Goal: Information Seeking & Learning: Learn about a topic

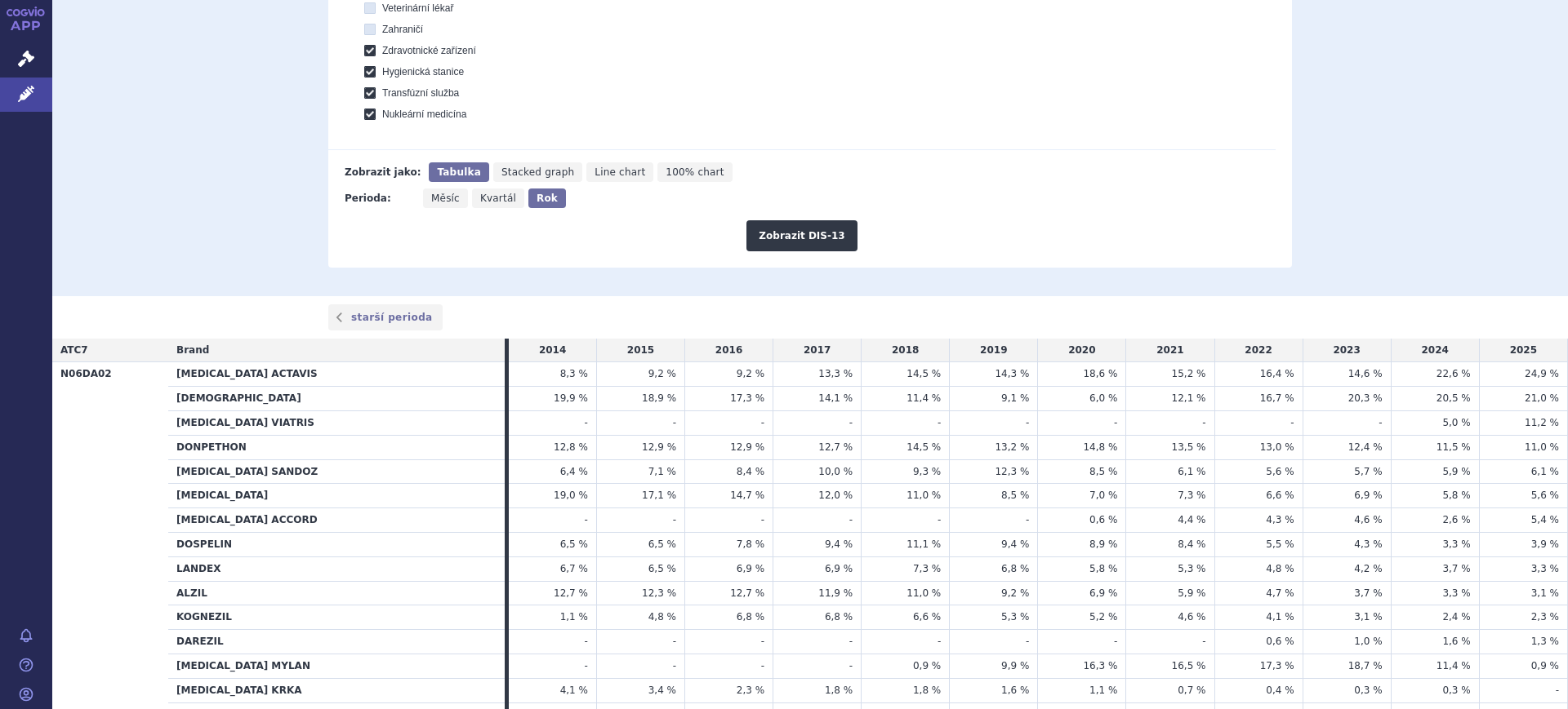
scroll to position [204, 0]
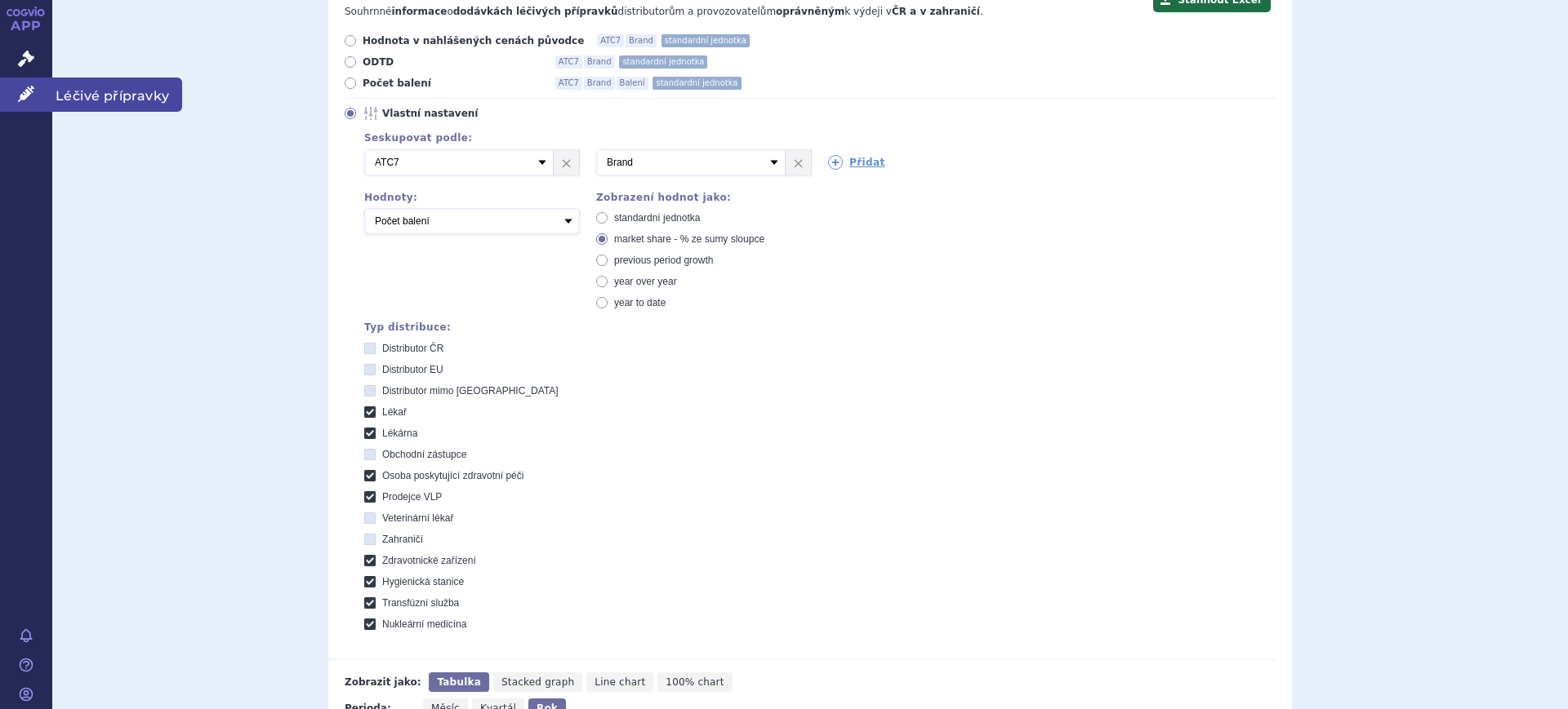
click at [16, 94] on link "Léčivé přípravky" at bounding box center [26, 94] width 52 height 34
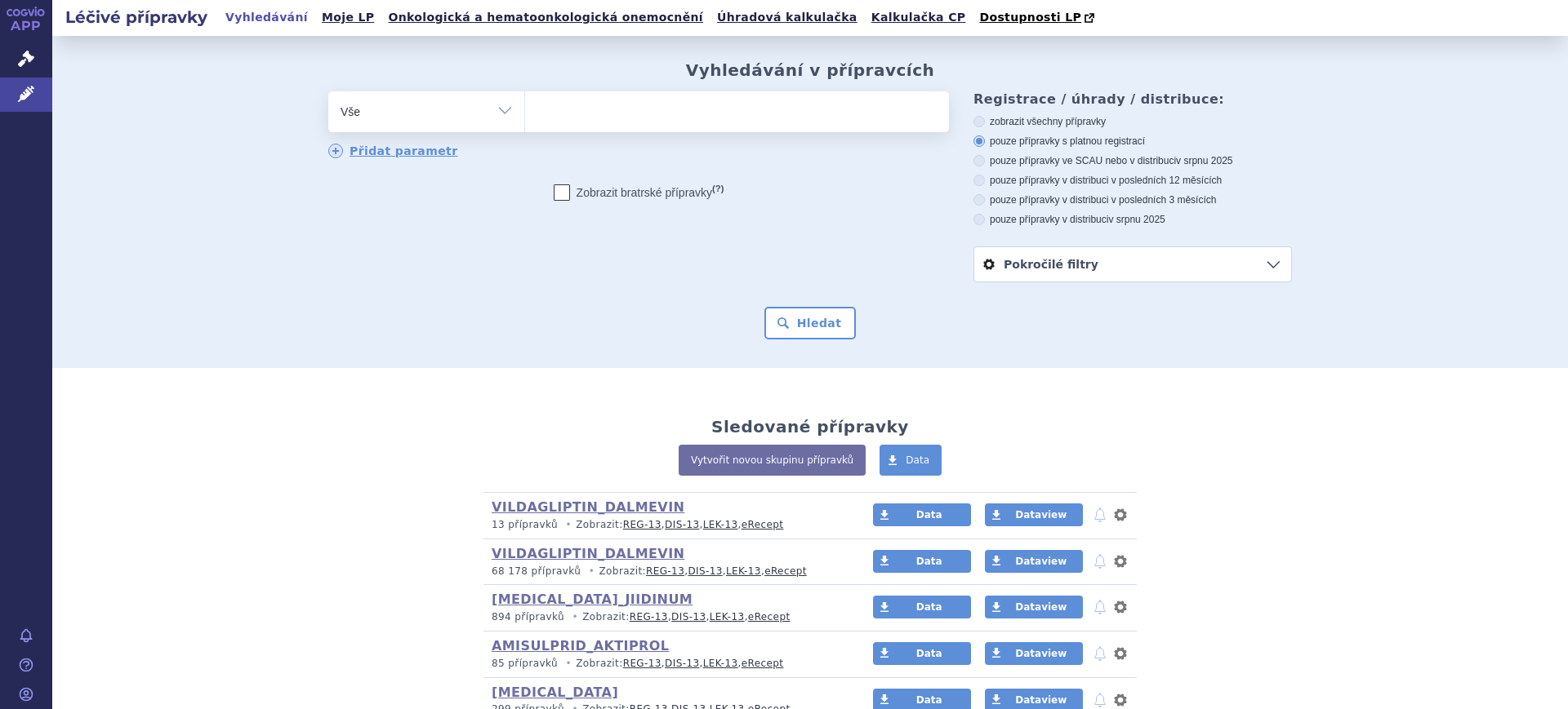
click at [384, 110] on select "Vše Přípravek/SUKL kód MAH VPOIS ATC/Aktivní látka Léková forma Síla" at bounding box center [427, 109] width 196 height 36
click at [448, 115] on select "Vše Přípravek/SUKL kód MAH VPOIS ATC/Aktivní látka Léková forma Síla" at bounding box center [427, 109] width 196 height 36
click at [484, 100] on select "Vše Přípravek/SUKL kód MAH VPOIS ATC/Aktivní látka Léková forma Síla" at bounding box center [427, 109] width 196 height 36
click at [329, 92] on select "Vše Přípravek/SUKL kód MAH VPOIS ATC/Aktivní látka Léková forma Síla" at bounding box center [427, 109] width 196 height 36
click at [489, 116] on select "Vše Přípravek/SUKL kód MAH VPOIS ATC/Aktivní látka Léková forma Síla" at bounding box center [427, 109] width 196 height 36
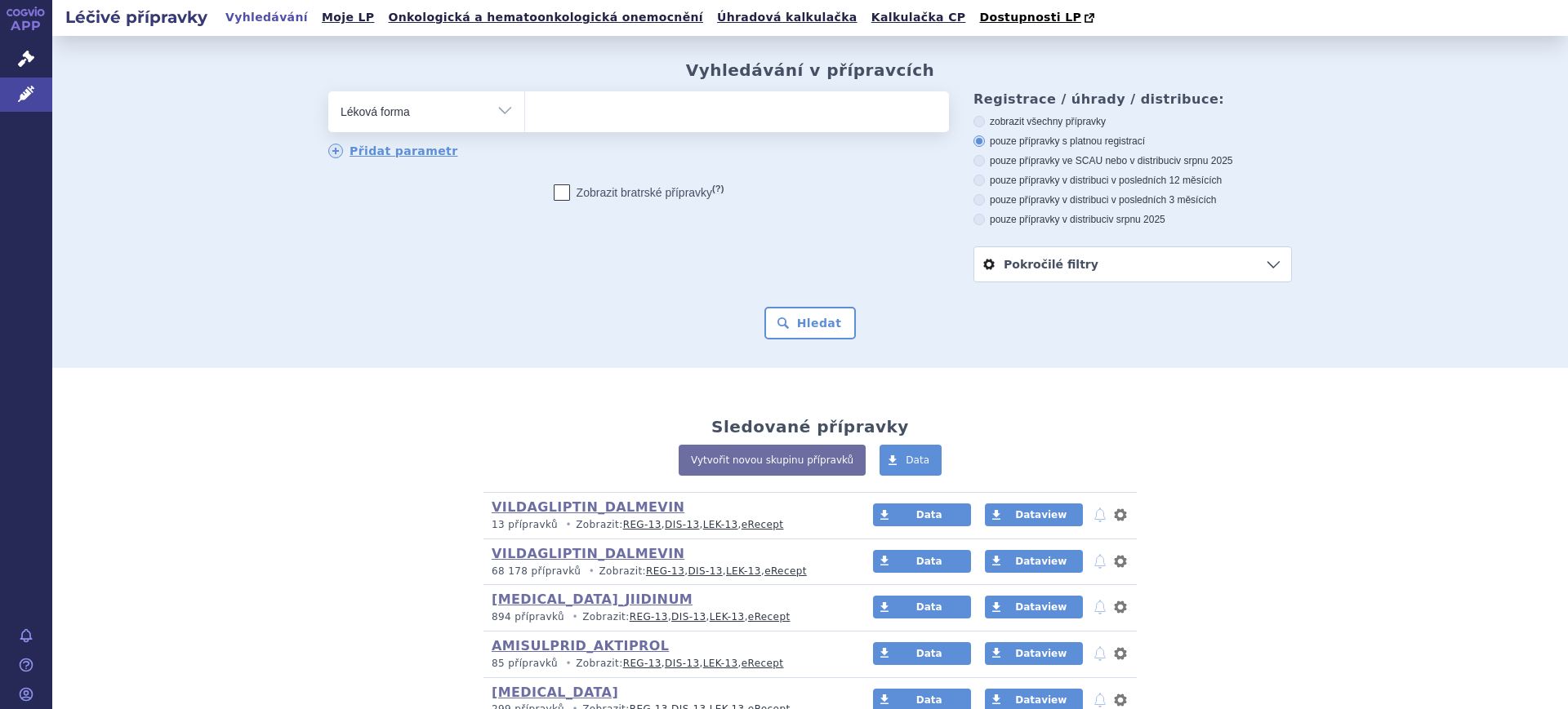
select select "filter-atc-group"
click at [329, 92] on select "Vše Přípravek/SUKL kód MAH VPOIS ATC/Aktivní látka Léková forma Síla" at bounding box center [427, 109] width 196 height 36
click at [641, 109] on ul at bounding box center [737, 108] width 424 height 34
click at [525, 109] on select at bounding box center [524, 111] width 1 height 41
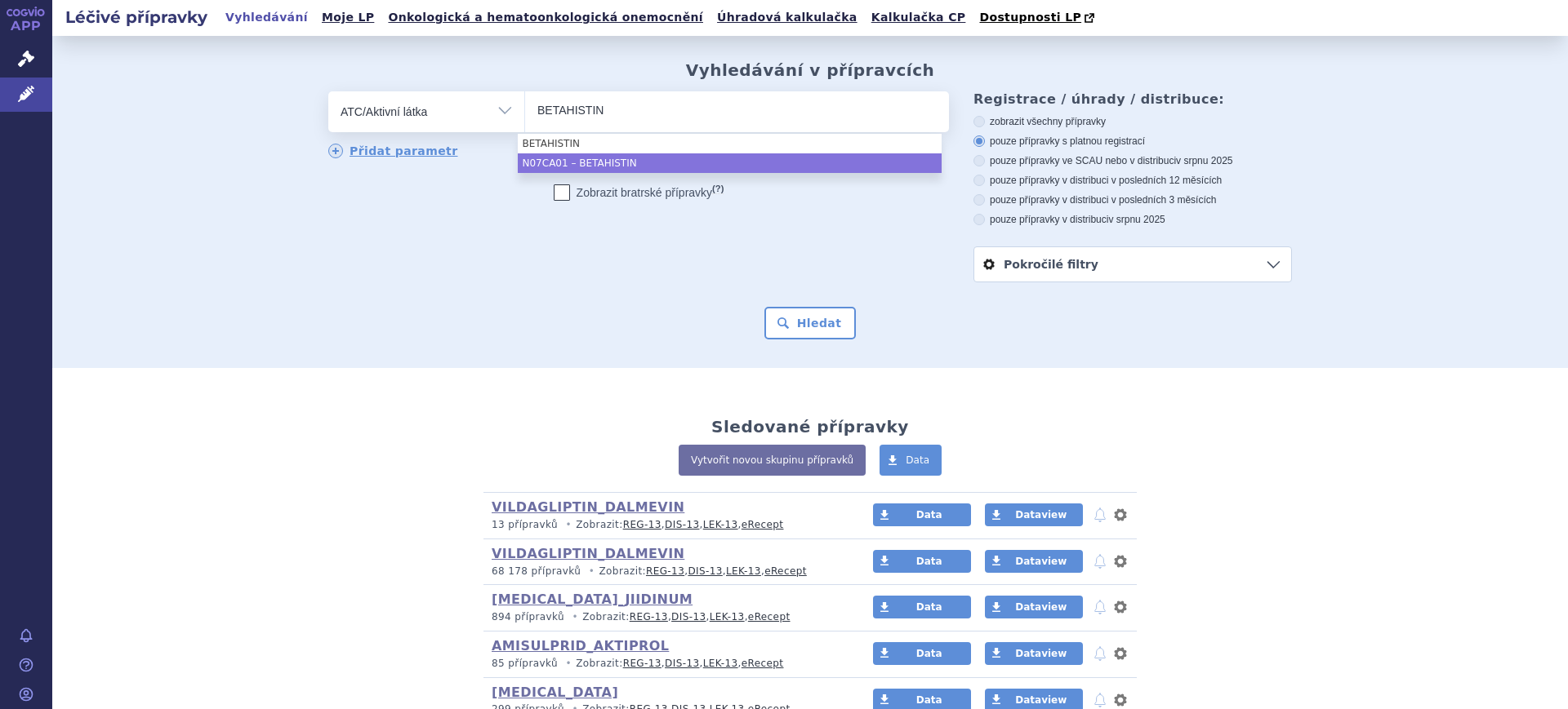
type input "BETAHISTIN"
select select "N07CA01"
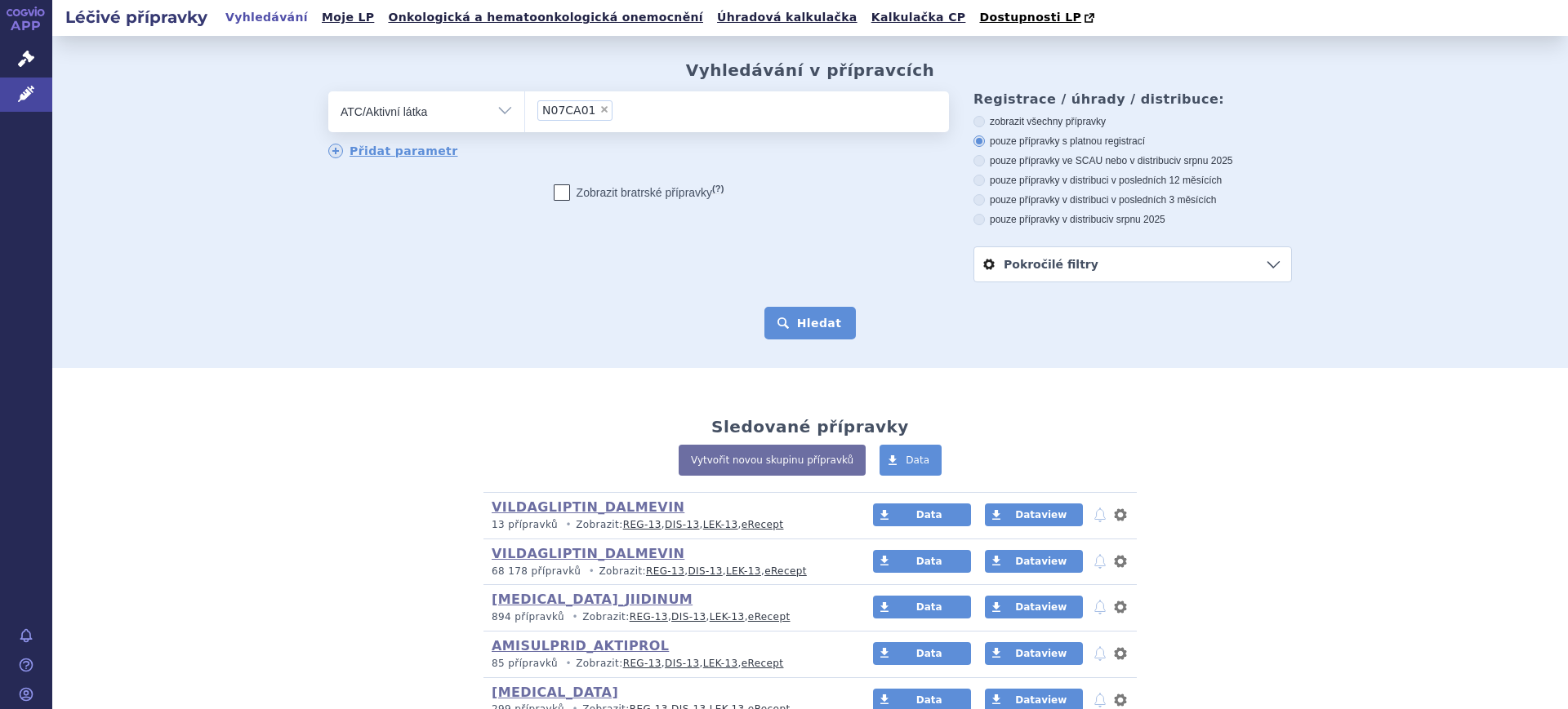
click at [797, 326] on button "Hledat" at bounding box center [810, 323] width 92 height 32
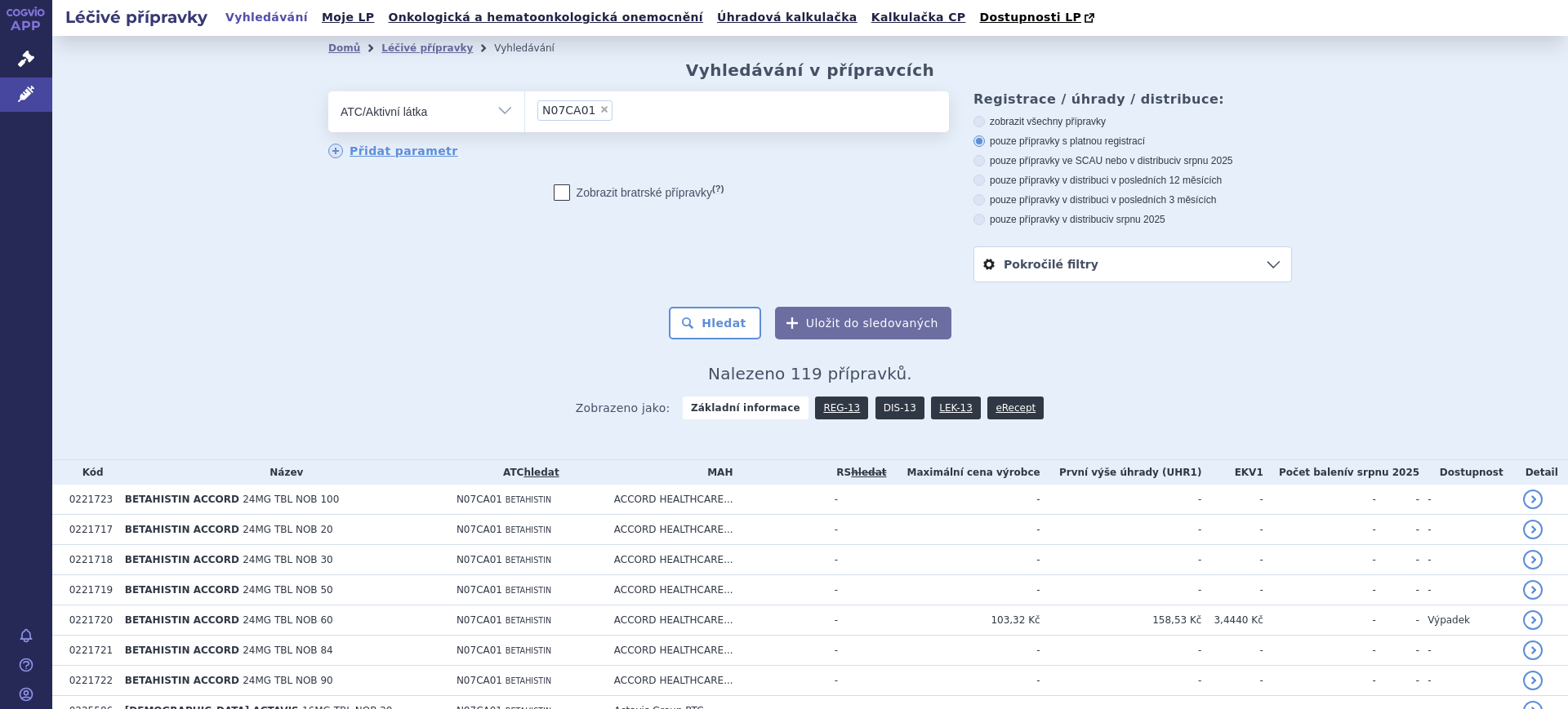
click at [880, 404] on link "DIS-13" at bounding box center [900, 408] width 49 height 23
click at [877, 407] on link "DIS-13" at bounding box center [900, 408] width 49 height 23
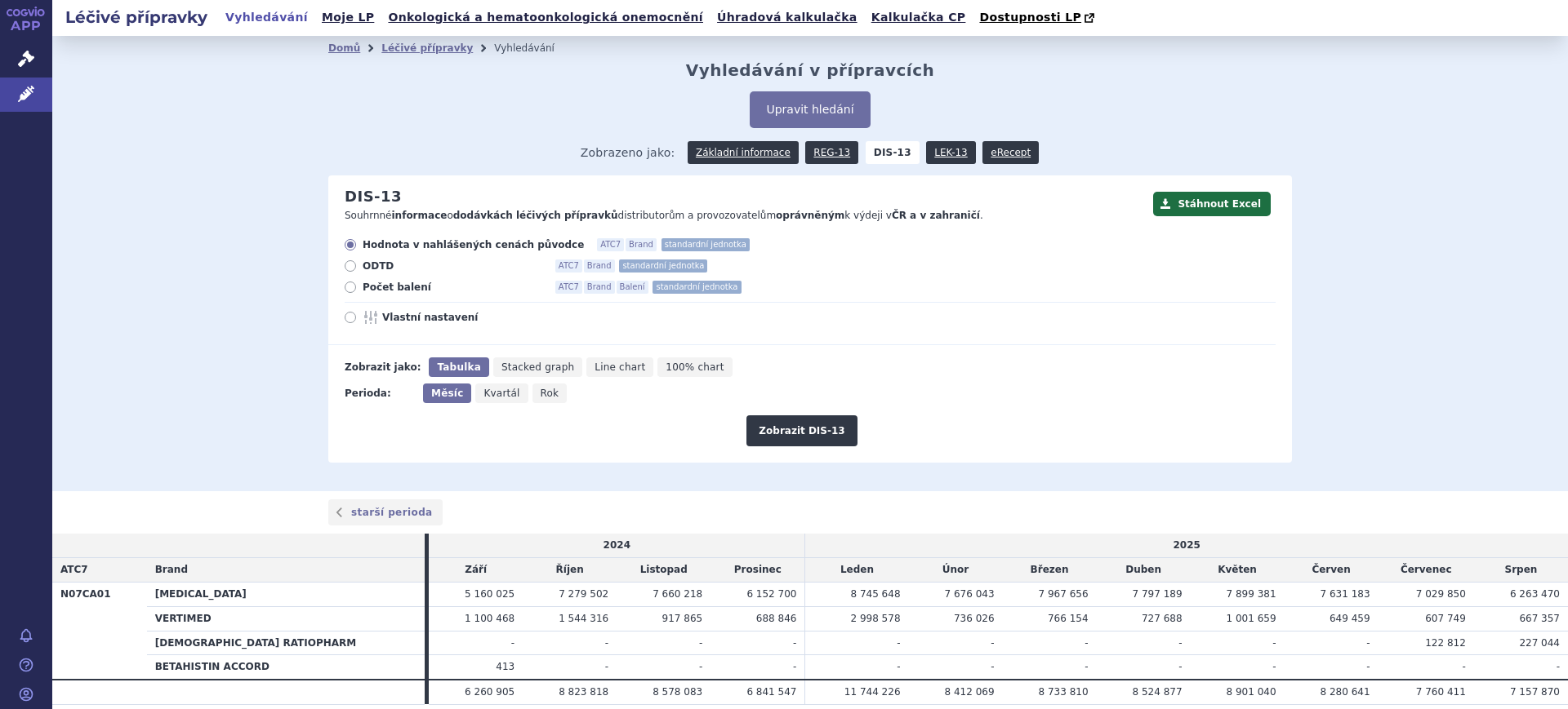
click at [540, 391] on icon "Rok" at bounding box center [550, 393] width 35 height 20
click at [540, 391] on input "Rok" at bounding box center [538, 388] width 11 height 11
radio input "true"
click at [438, 328] on div "Hodnota v nahlášených cenách původce ATC7 Brand standardní jednotka ODTD ATC7 B…" at bounding box center [803, 291] width 948 height 107
click at [844, 450] on div "Stáhnout Excel DIS-13 Souhrnné informace o dodávkách léčivých přípravků distrib…" at bounding box center [810, 319] width 964 height 287
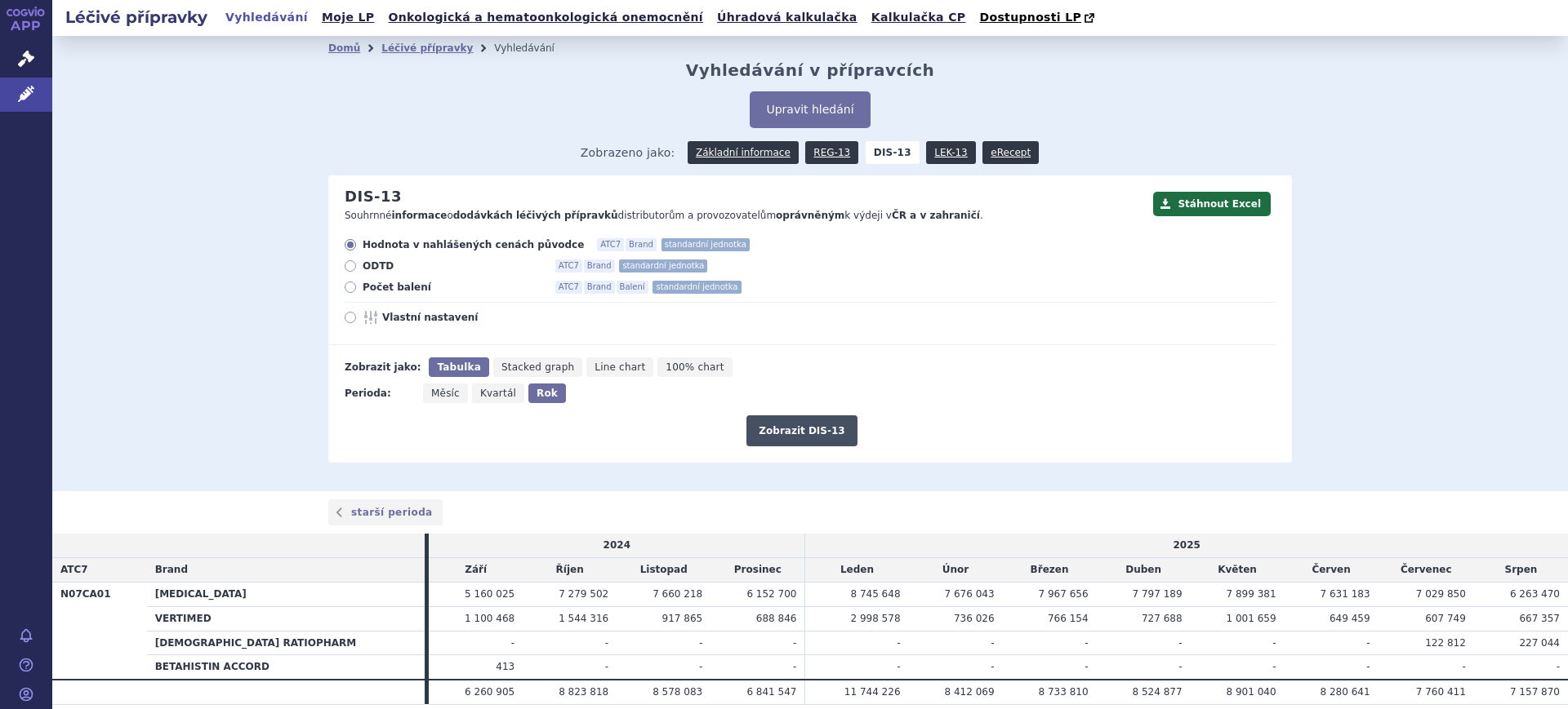
click at [827, 434] on button "Zobrazit DIS-13" at bounding box center [802, 431] width 110 height 31
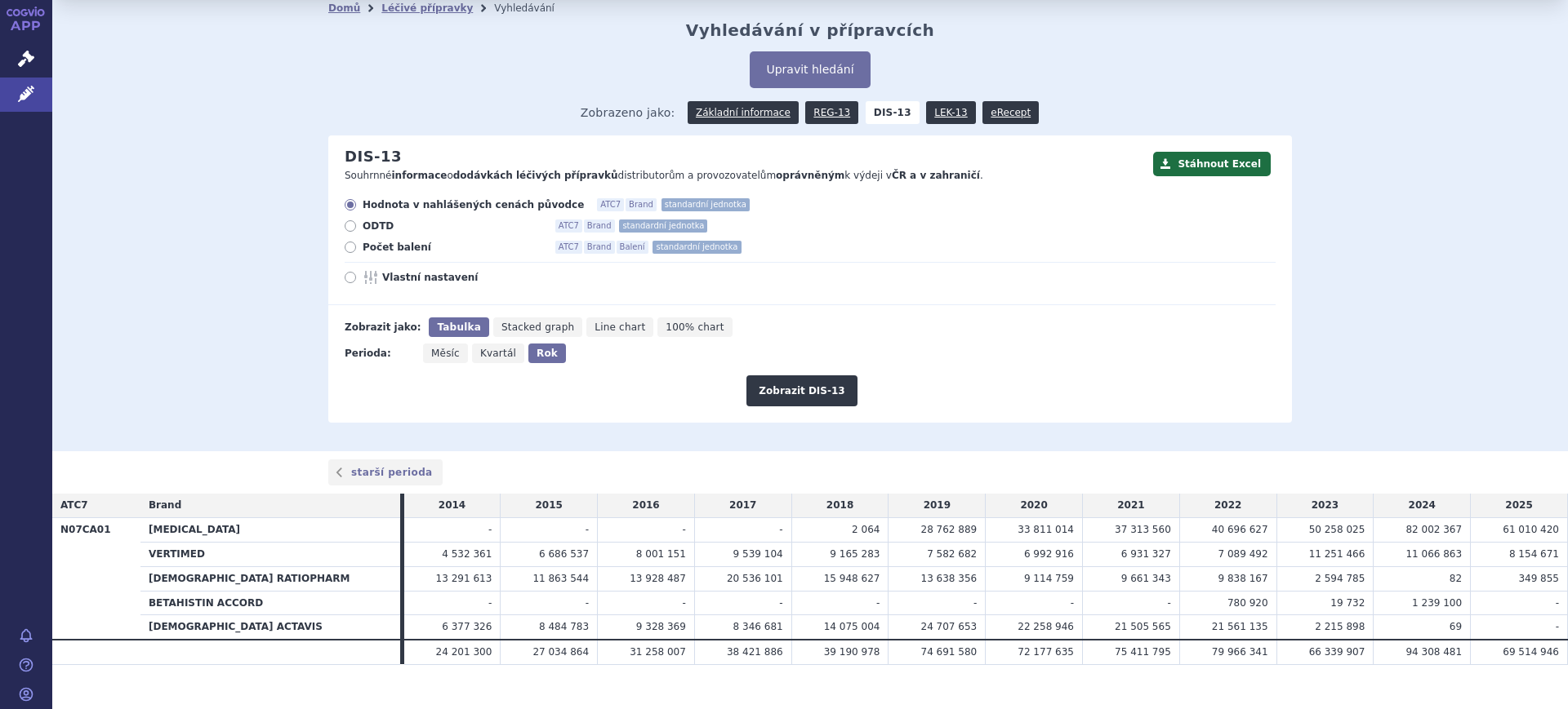
scroll to position [62, 0]
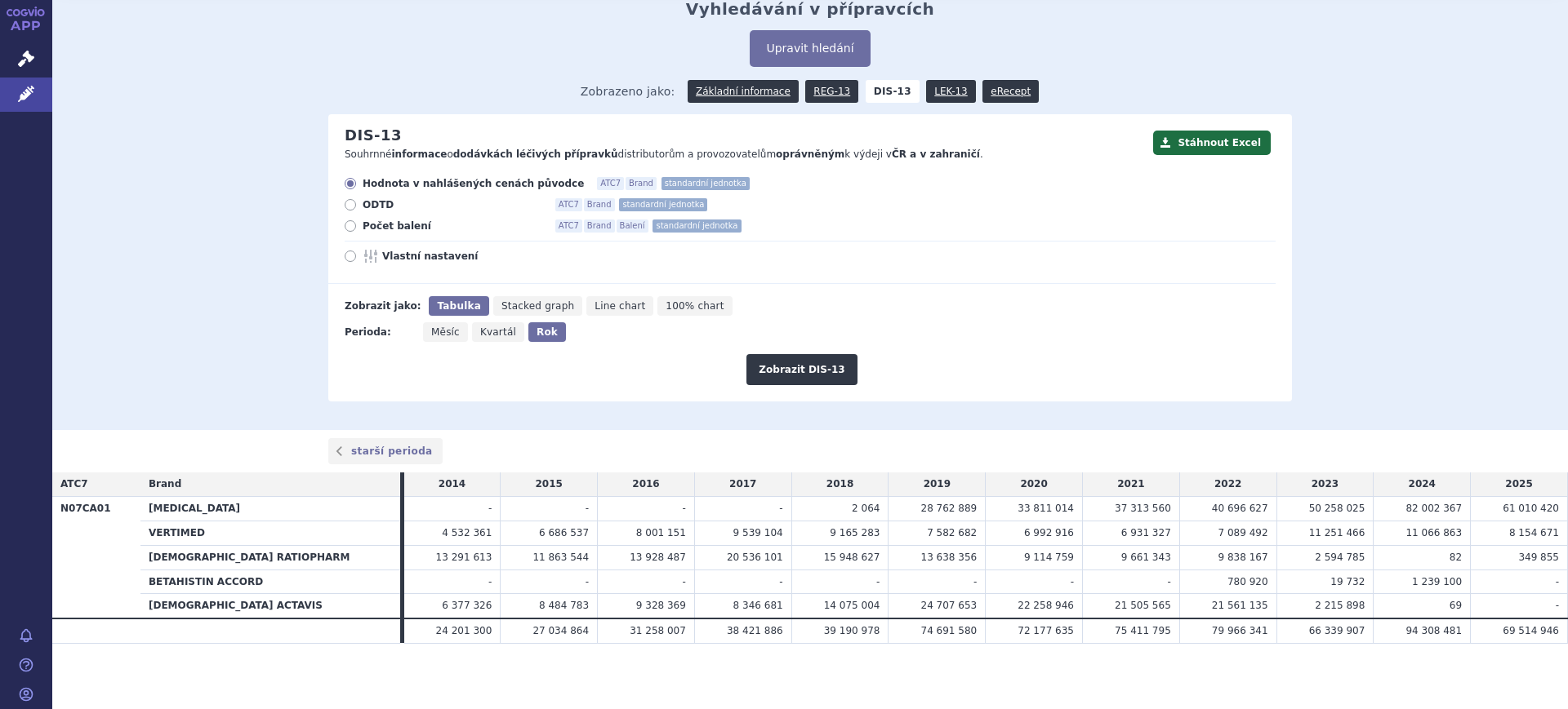
click at [389, 256] on span "Vlastní nastavení" at bounding box center [472, 256] width 180 height 13
click at [357, 256] on input "Vlastní nastavení" at bounding box center [351, 258] width 11 height 11
radio input "true"
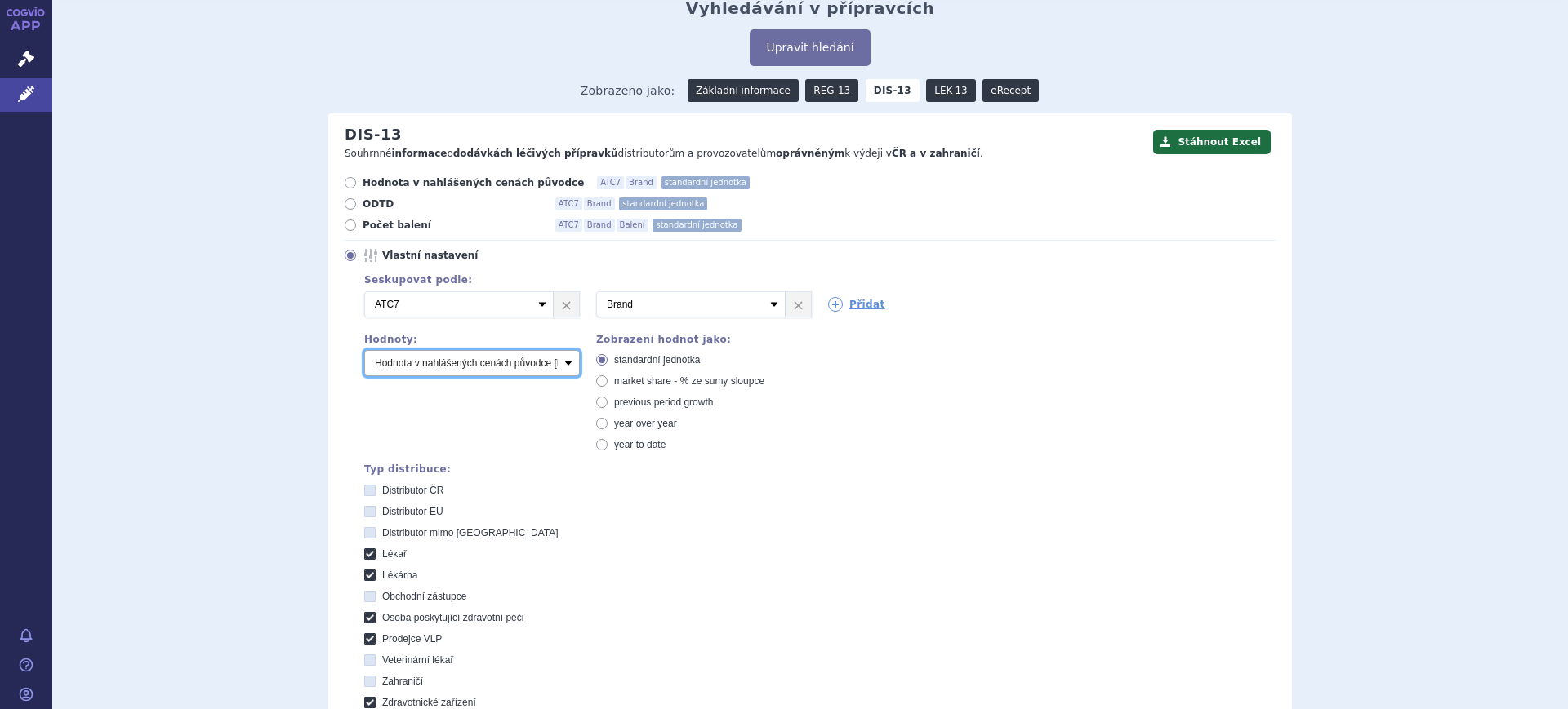
click at [395, 363] on select "Počet balení Hodnota v nahlášených cenách původce [DIS-13] Hodnota v maximálníc…" at bounding box center [472, 363] width 216 height 26
select select "packages"
click at [364, 351] on select "Počet balení Hodnota v nahlášených cenách původce [DIS-13] Hodnota v maximálníc…" at bounding box center [472, 363] width 216 height 26
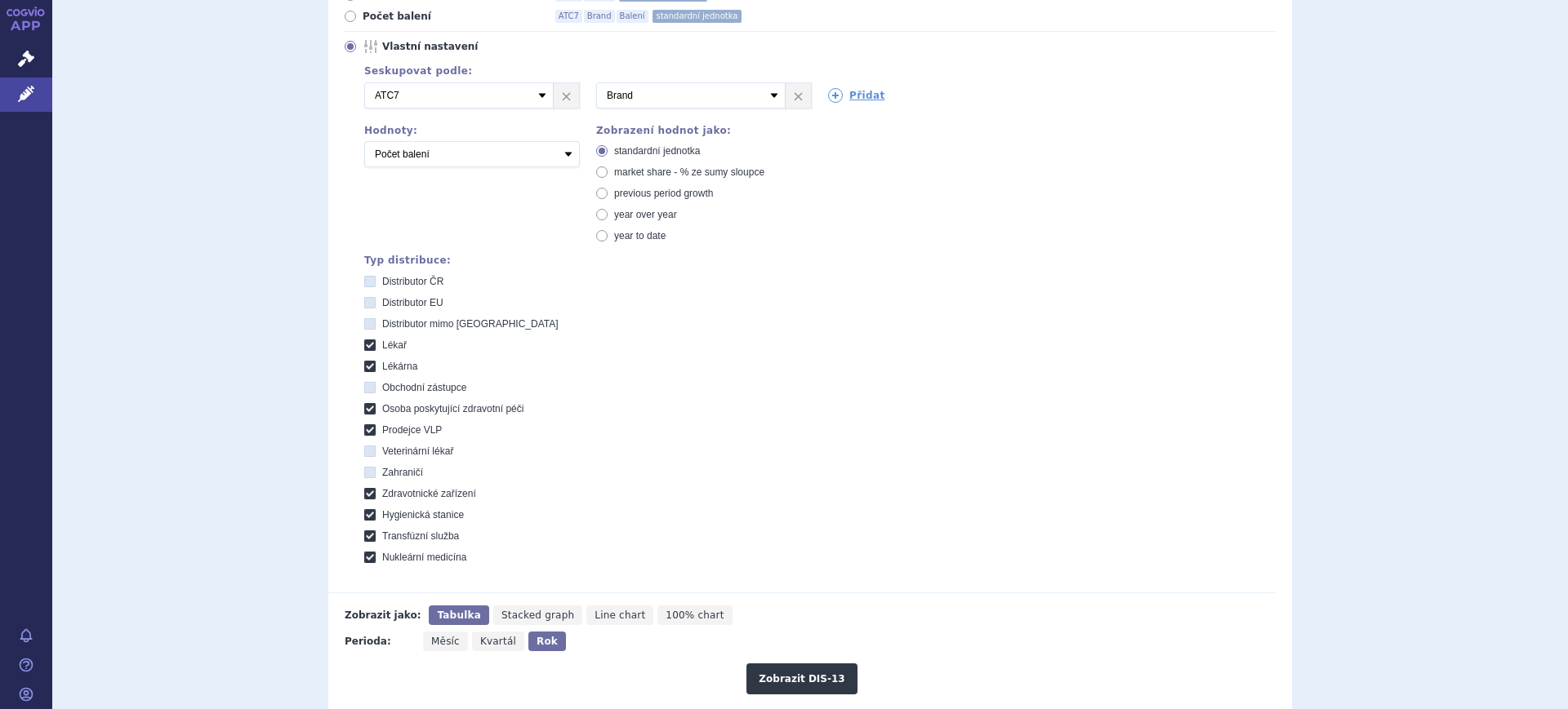
scroll to position [572, 0]
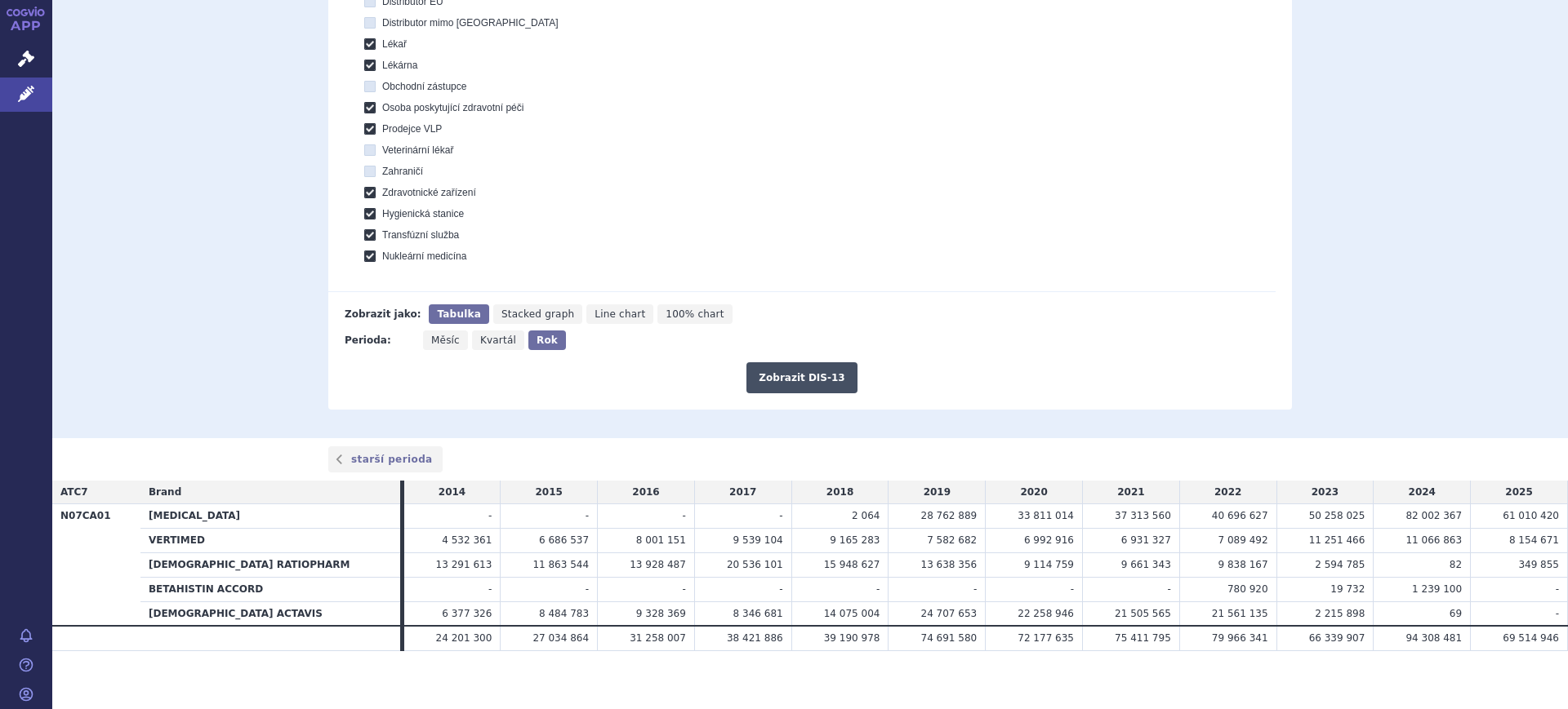
click at [795, 379] on button "Zobrazit DIS-13" at bounding box center [802, 379] width 110 height 31
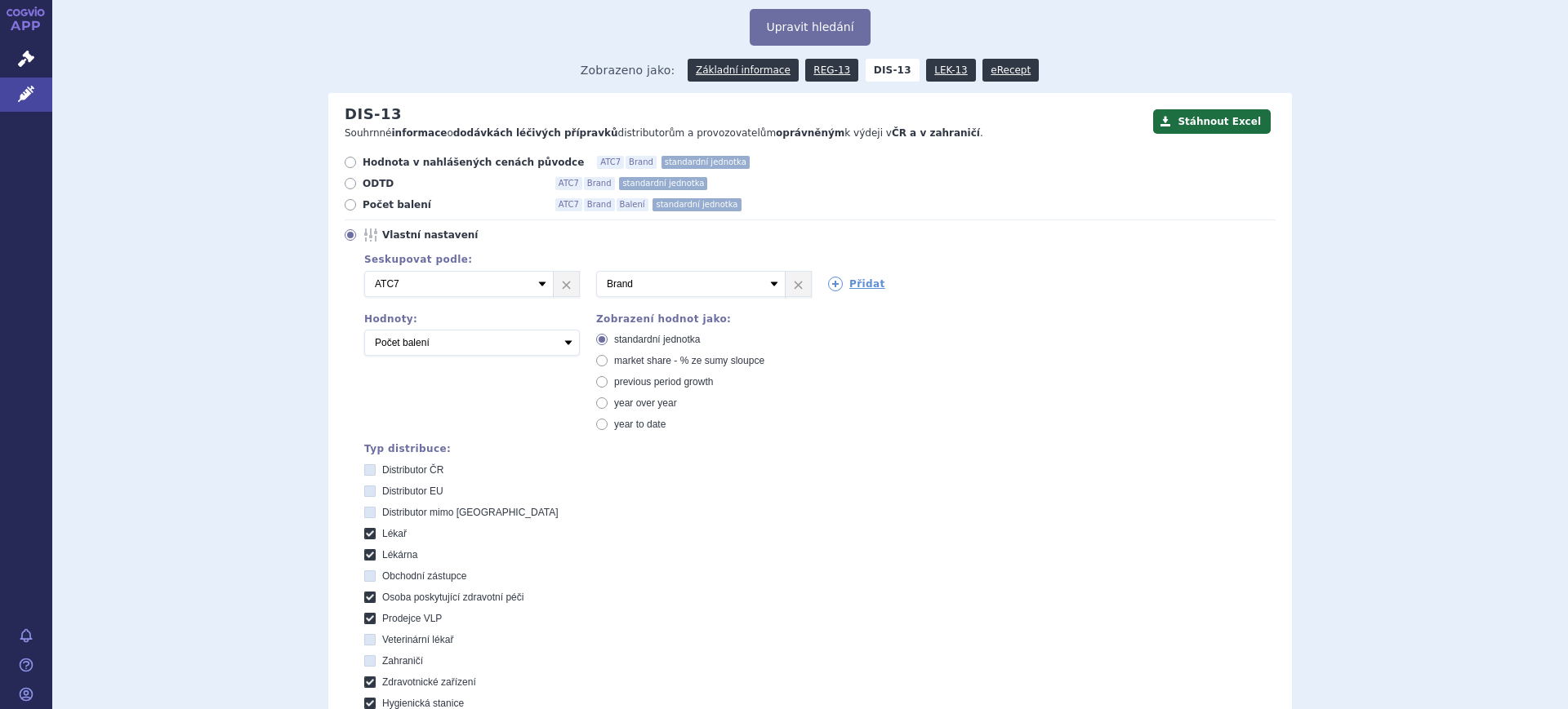
scroll to position [71, 0]
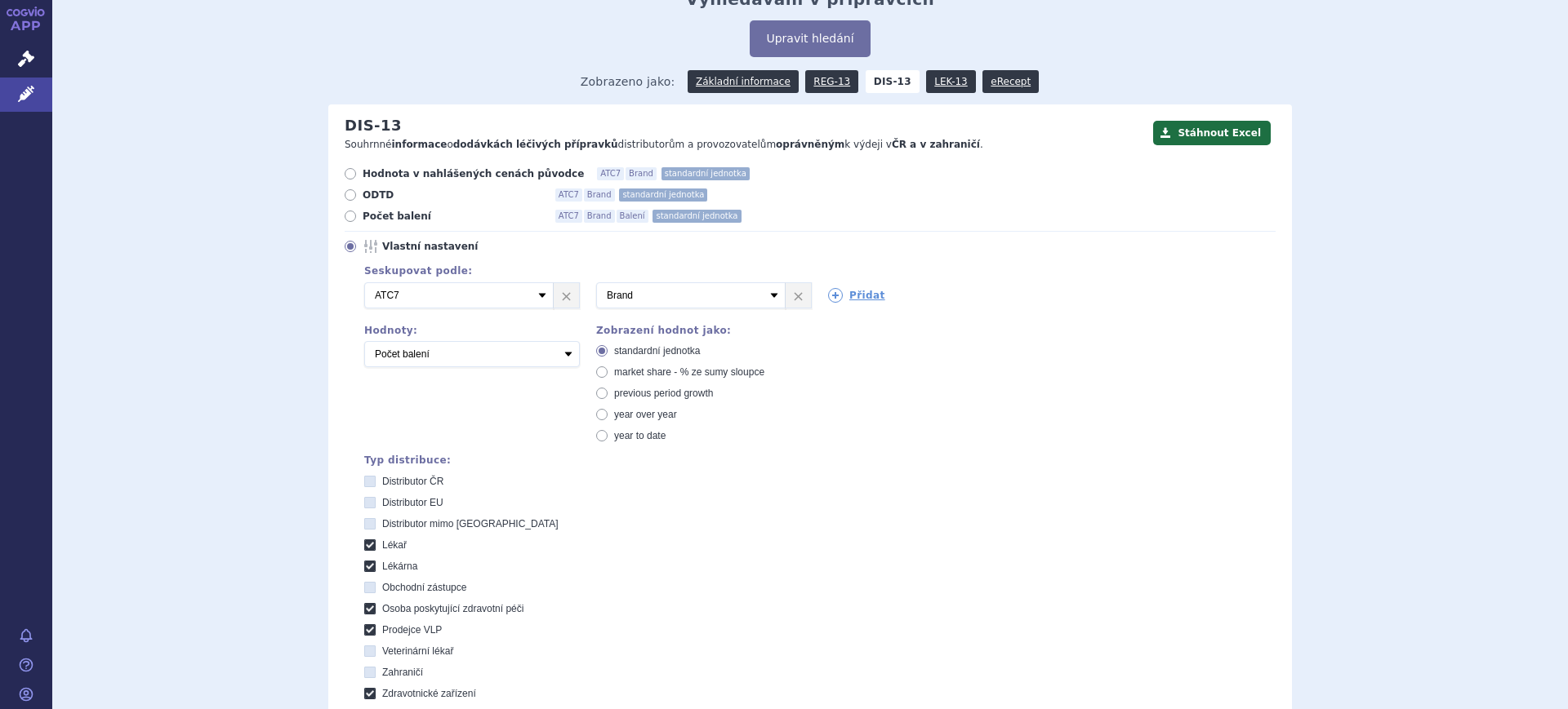
click at [450, 373] on div "Seskupovat podle: 2 Vyberte groupování ATC3 ATC5 ATC7 Brand Balení SÚKL kód MAH…" at bounding box center [810, 512] width 931 height 502
click at [456, 356] on select "Počet balení Hodnota v nahlášených cenách původce [DIS-13] Hodnota v maximálníc…" at bounding box center [472, 354] width 216 height 26
click at [364, 342] on select "Počet balení Hodnota v nahlášených cenách původce [DIS-13] Hodnota v maximálníc…" at bounding box center [472, 354] width 216 height 26
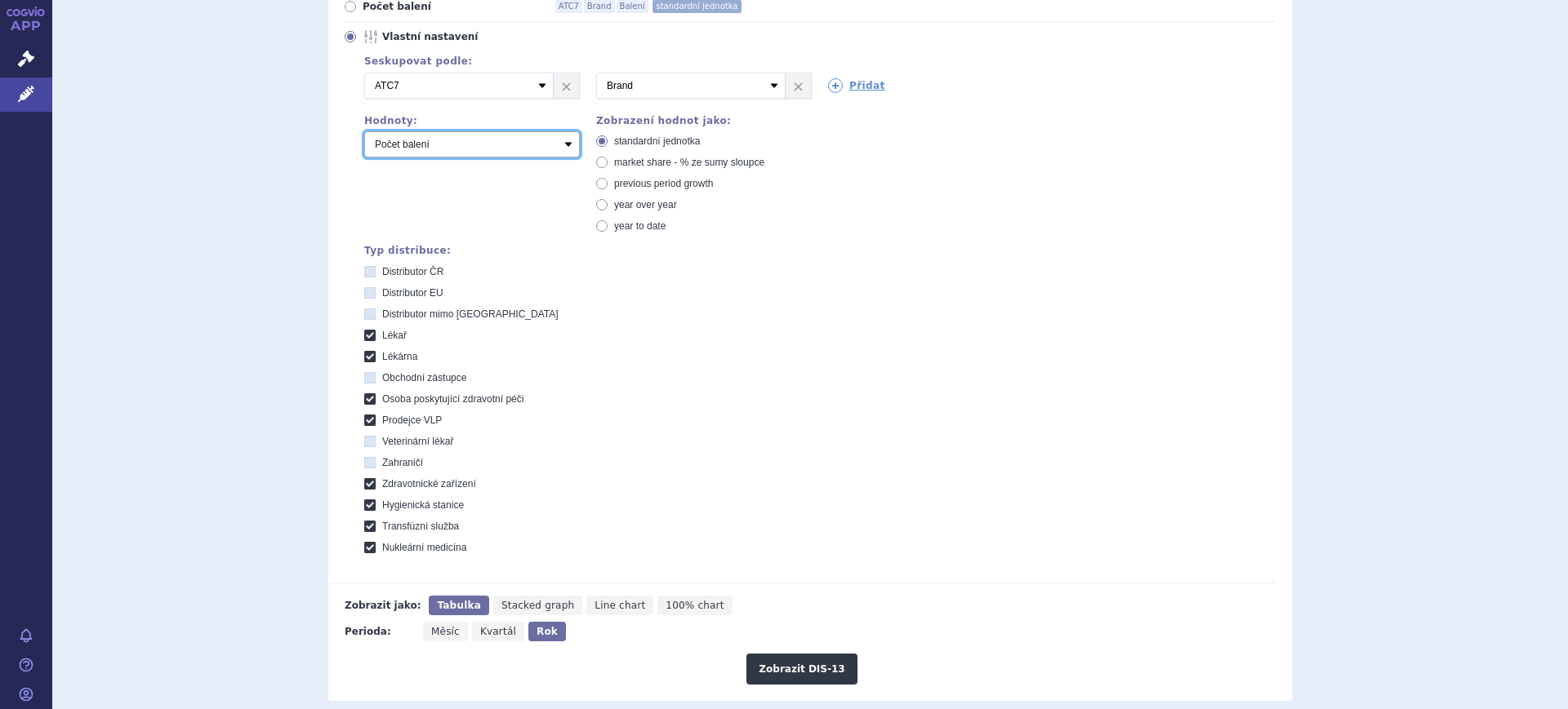
scroll to position [378, 0]
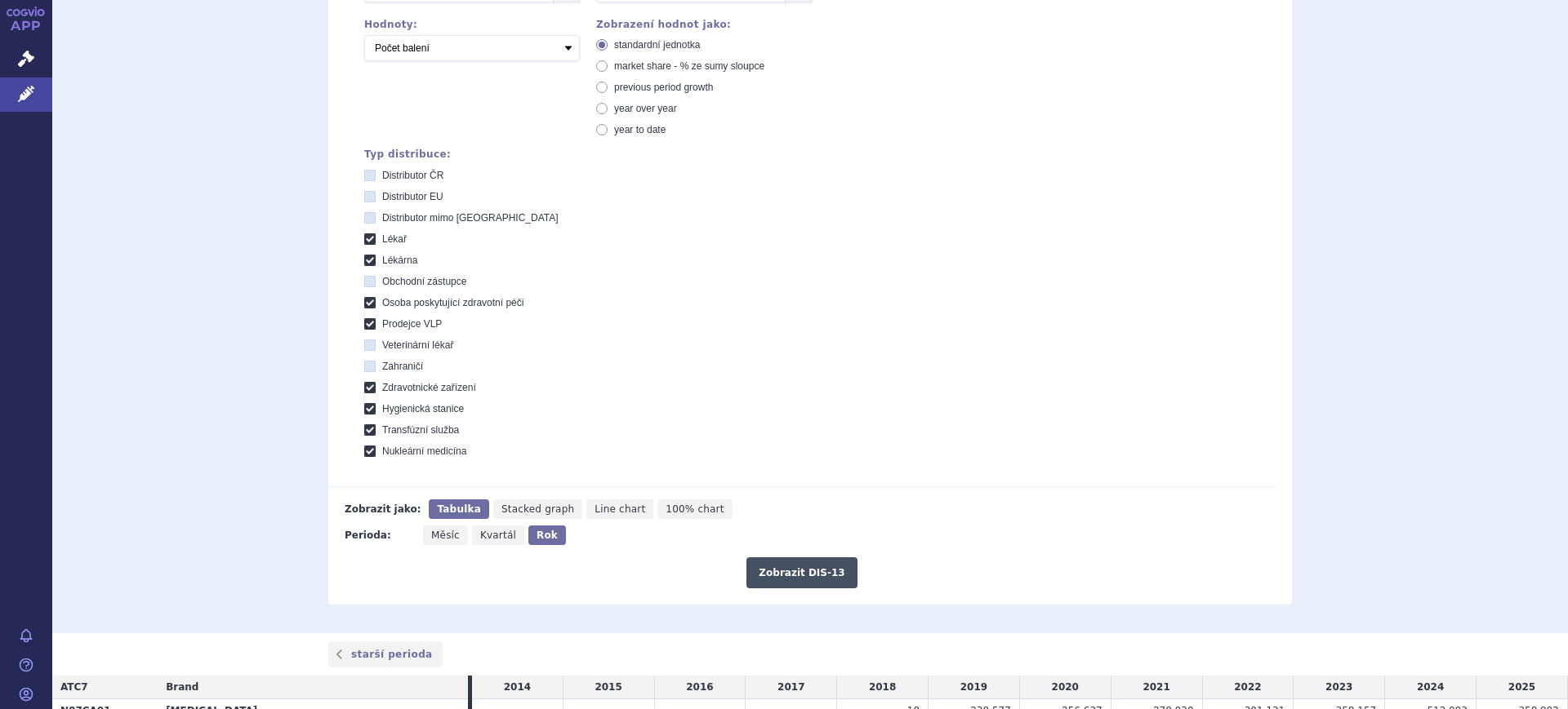
click at [797, 578] on button "Zobrazit DIS-13" at bounding box center [802, 574] width 110 height 31
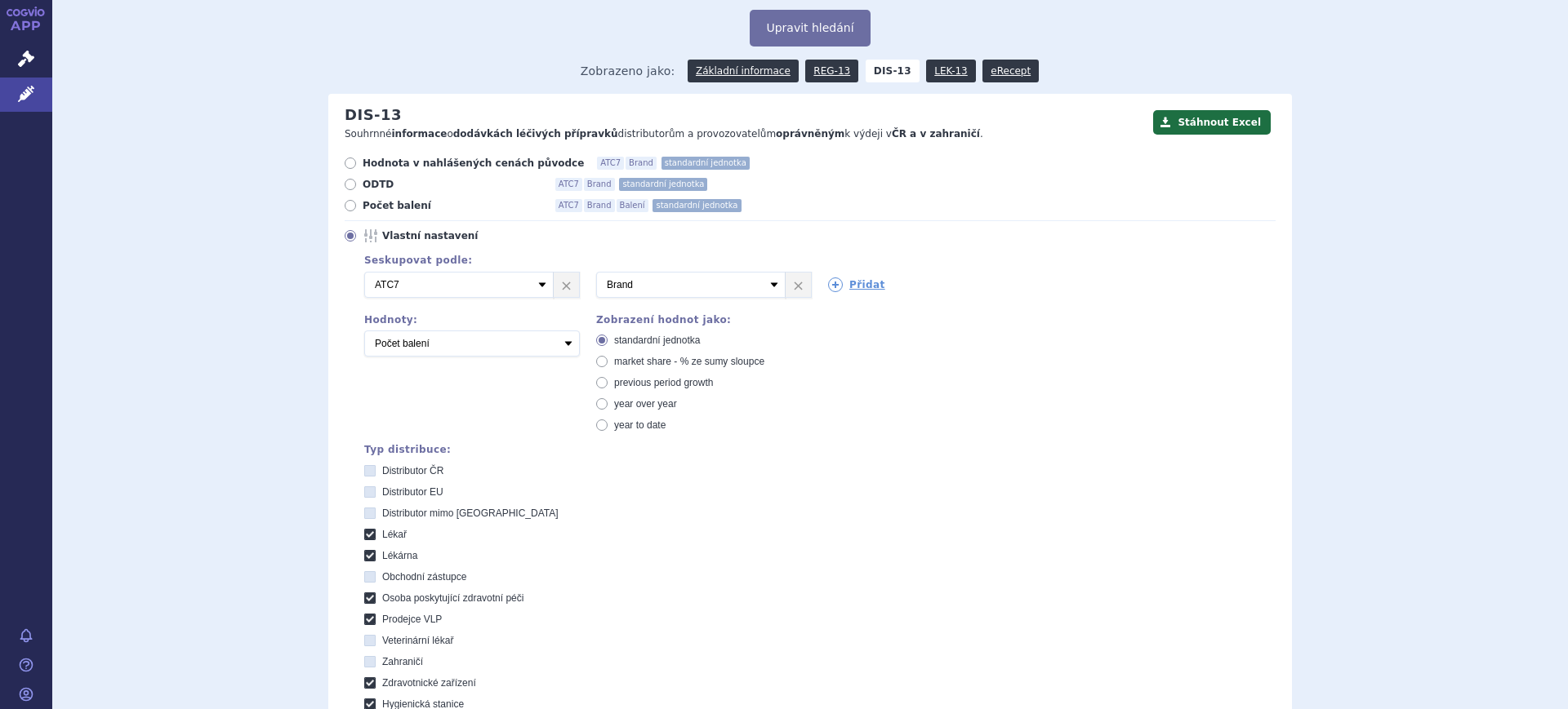
scroll to position [71, 0]
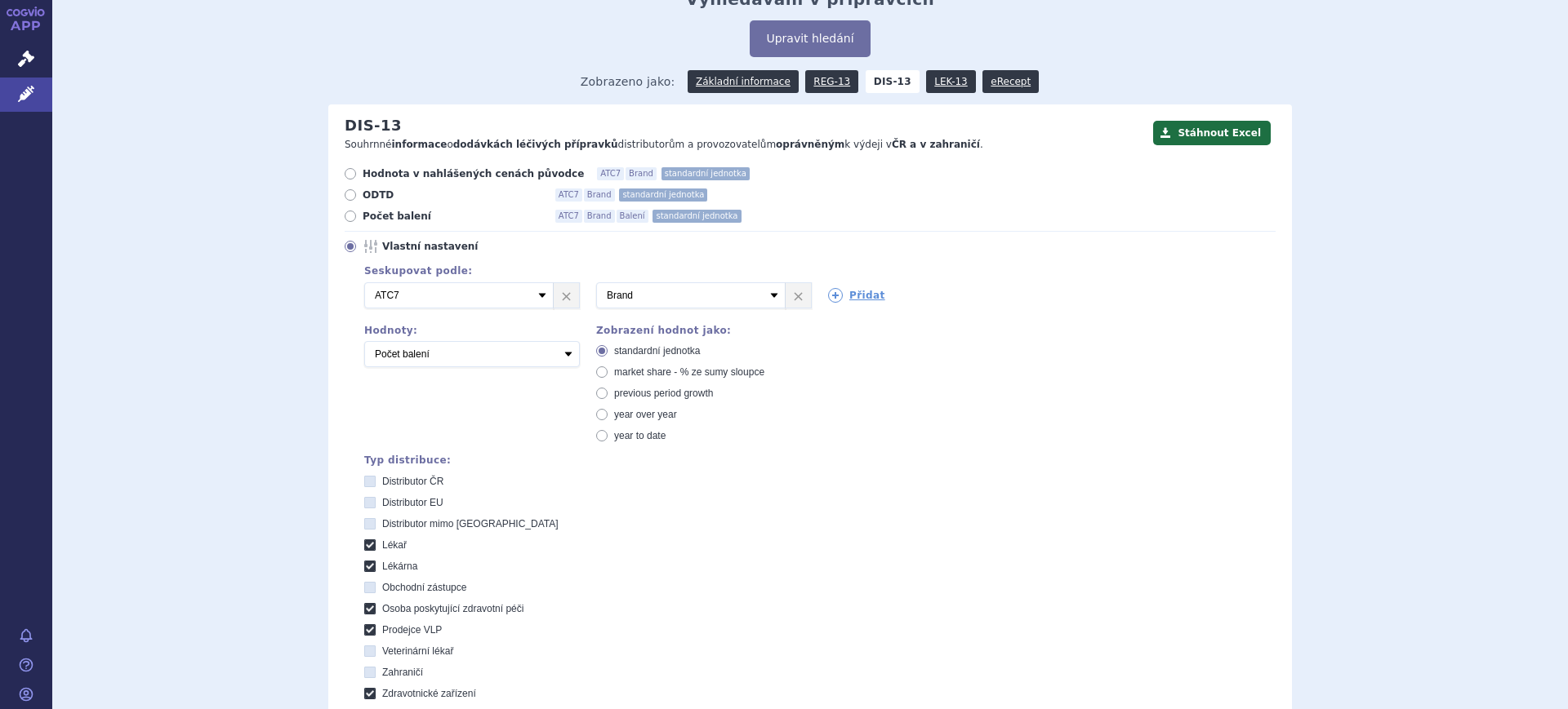
click at [680, 369] on span "market share - % ze sumy sloupce" at bounding box center [689, 373] width 150 height 12
click at [608, 369] on input "market share - % ze sumy sloupce" at bounding box center [602, 374] width 11 height 11
radio input "true"
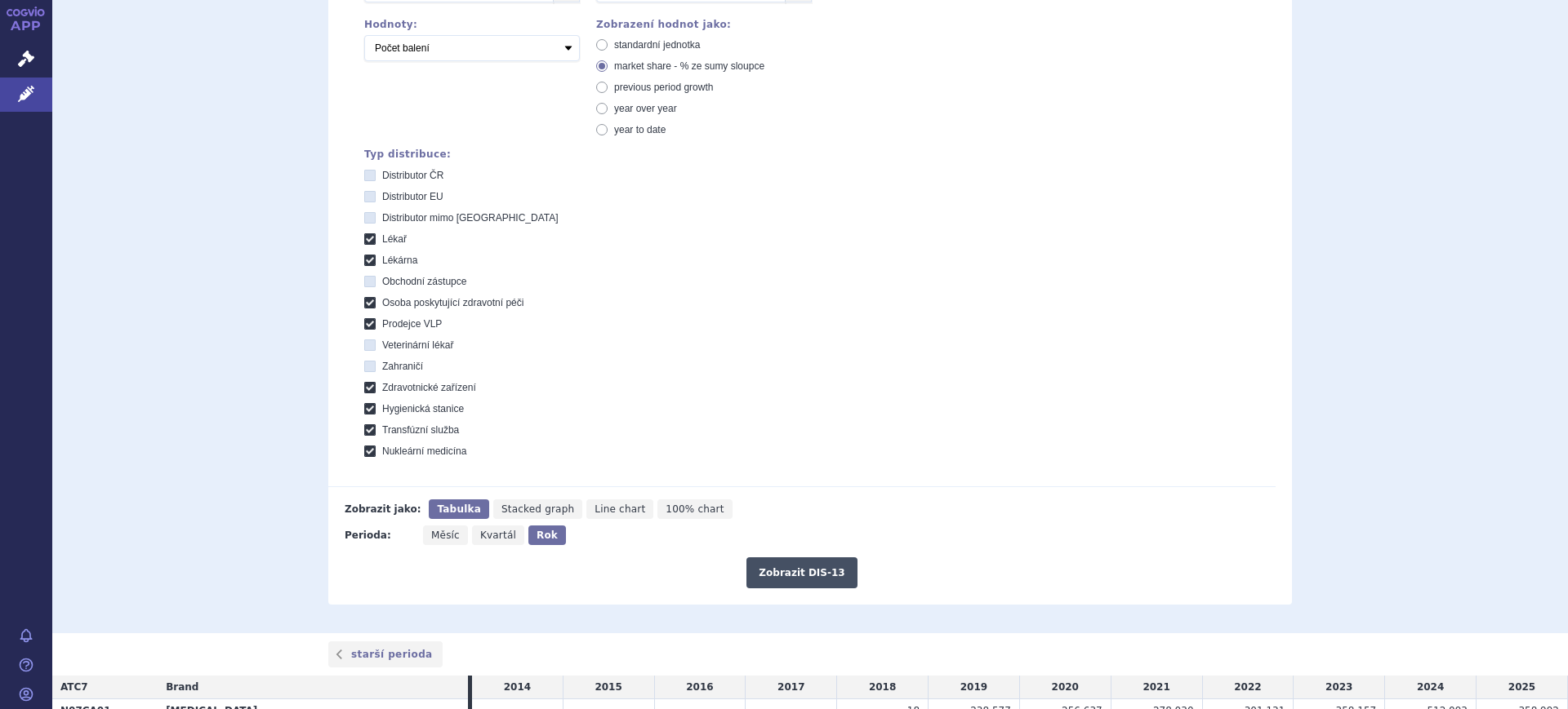
click at [768, 563] on button "Zobrazit DIS-13" at bounding box center [802, 574] width 110 height 31
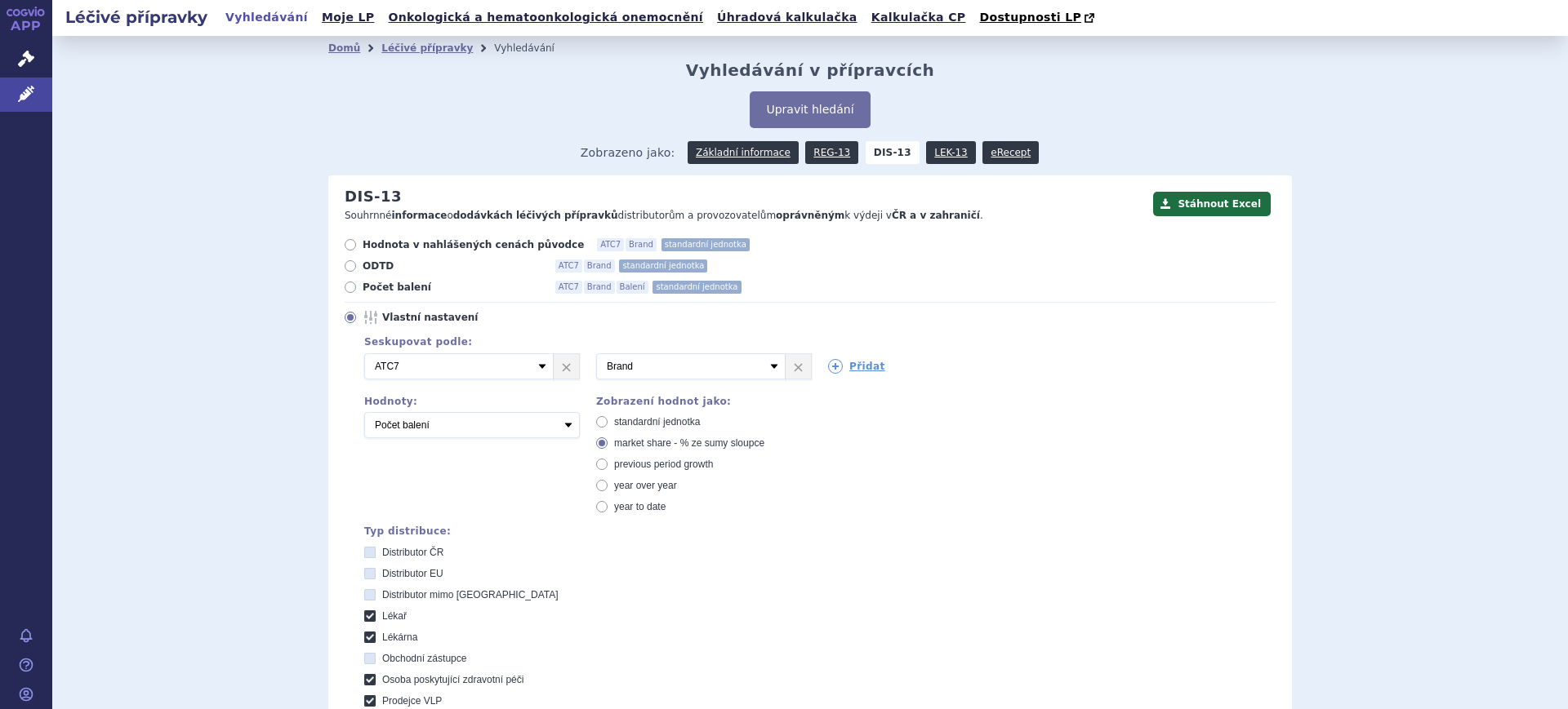
scroll to position [582, 0]
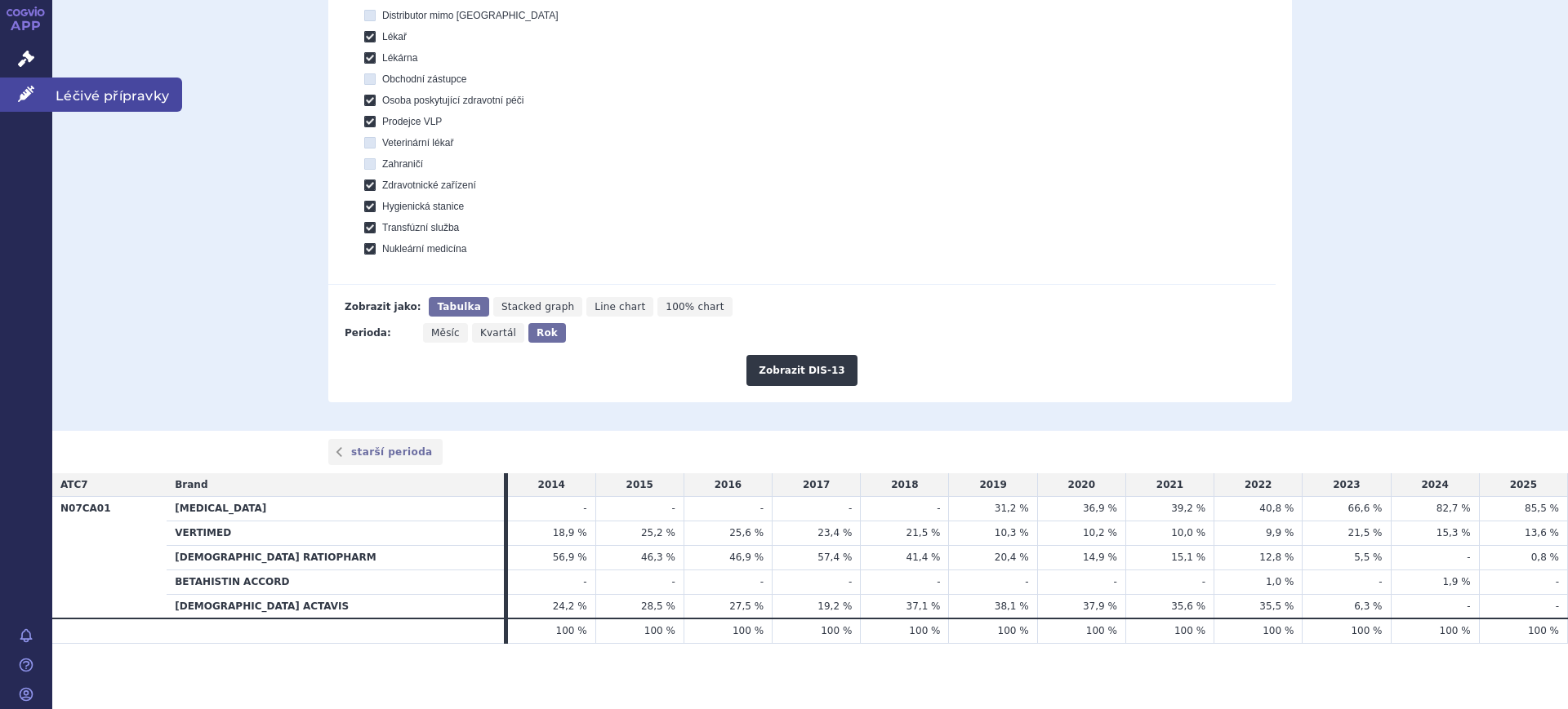
click at [34, 109] on link "Léčivé přípravky" at bounding box center [26, 94] width 52 height 34
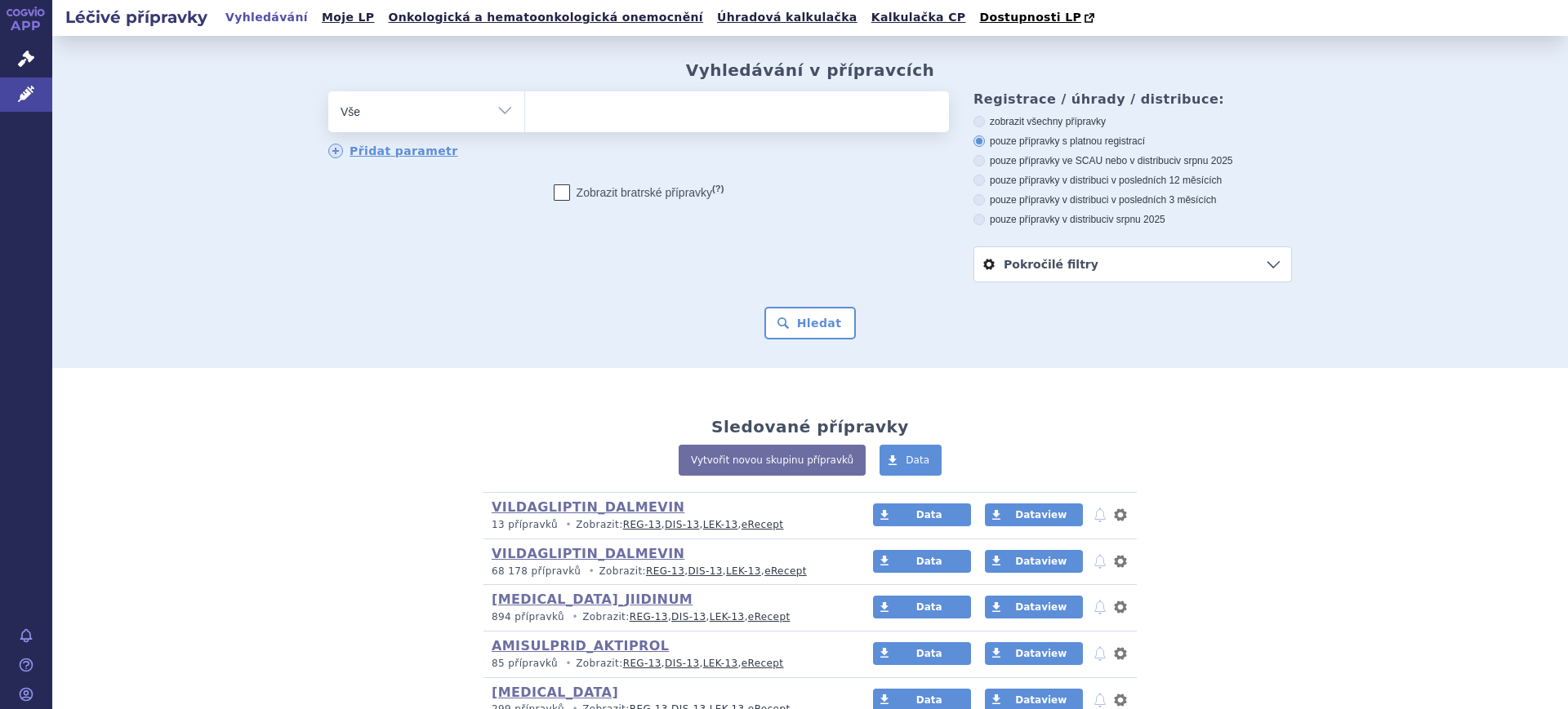
click at [416, 108] on select "Vše Přípravek/SUKL kód MAH VPOIS ATC/Aktivní látka Léková forma Síla" at bounding box center [427, 109] width 196 height 36
select select "filter-atc-group"
click at [329, 92] on select "Vše Přípravek/SUKL kód MAH VPOIS ATC/Aktivní látka Léková forma Síla" at bounding box center [427, 109] width 196 height 36
click at [567, 107] on ul at bounding box center [737, 108] width 424 height 34
click at [525, 107] on select at bounding box center [524, 111] width 1 height 41
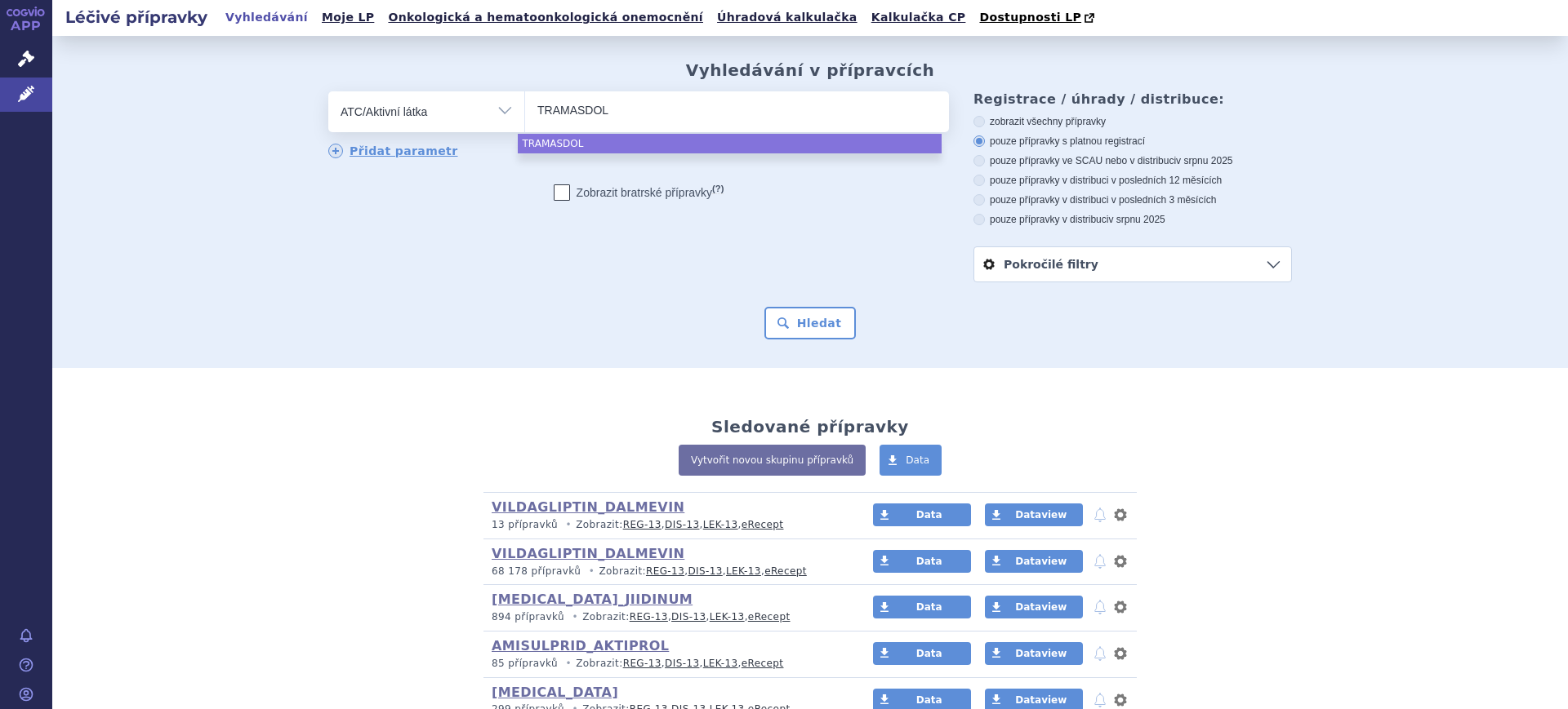
drag, startPoint x: 608, startPoint y: 110, endPoint x: 391, endPoint y: 109, distance: 217.0
click at [391, 109] on div "odstranit Vše Přípravek/SUKL kód MAH VPOIS ATC/Aktivní látka" at bounding box center [639, 112] width 621 height 41
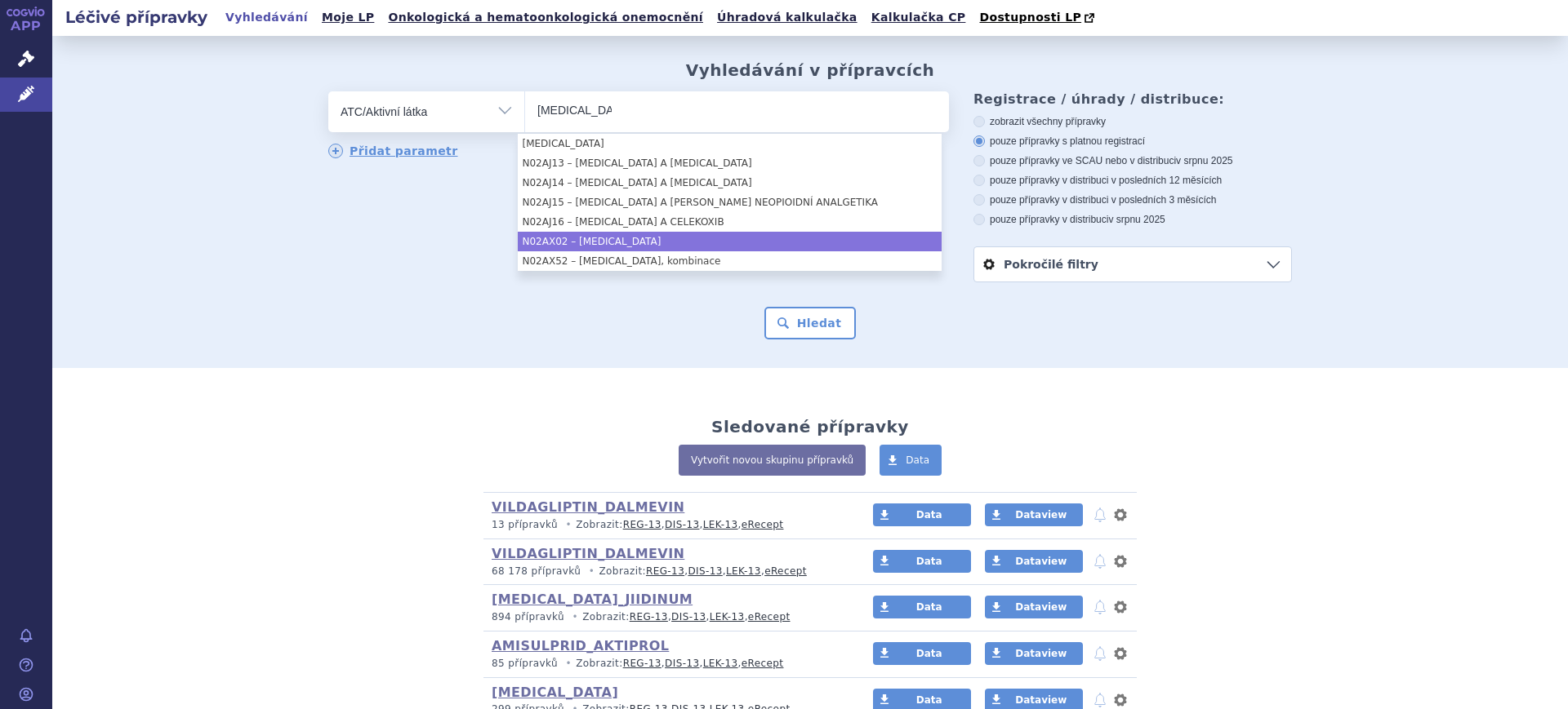
type input "TRAMADOL"
select select "N02AX02"
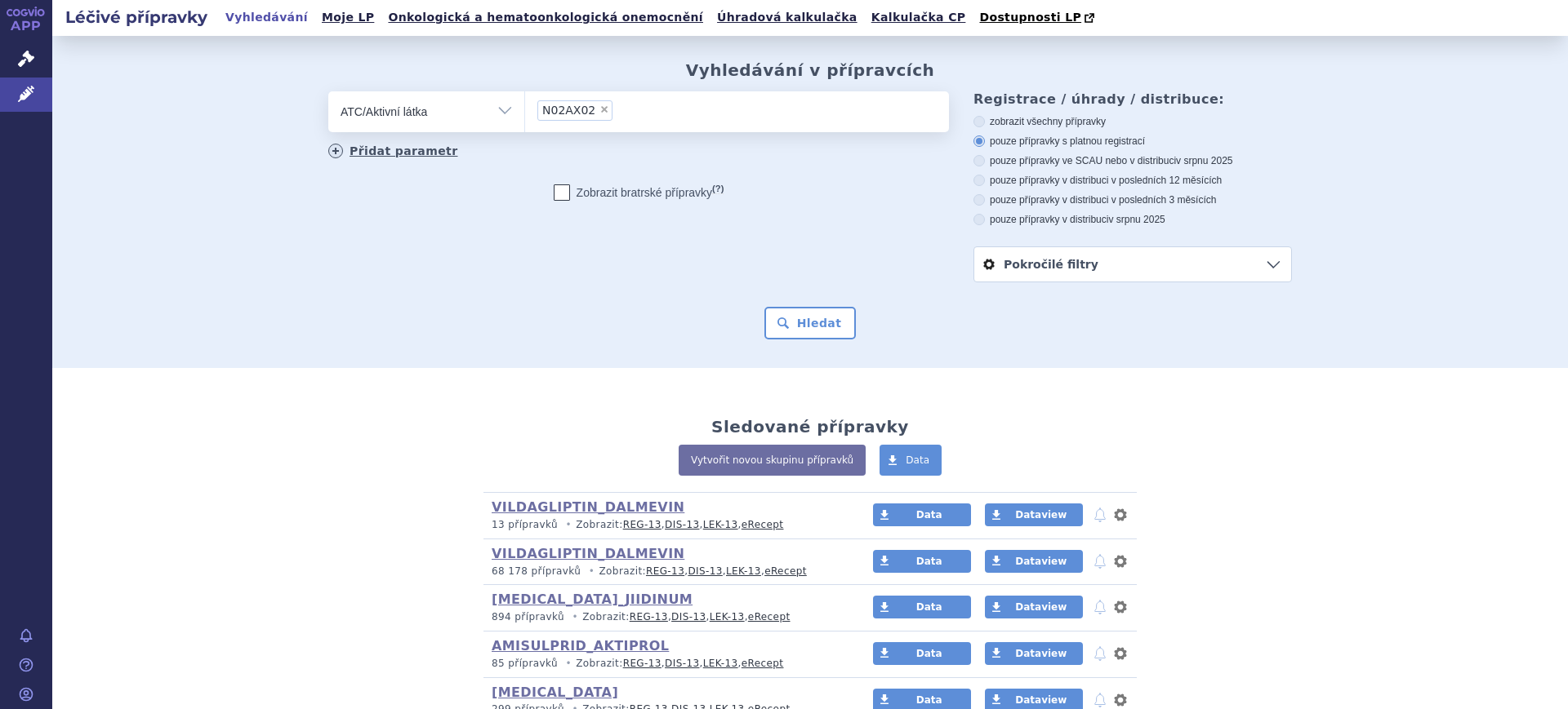
click at [399, 144] on link "Přidat parametr" at bounding box center [393, 150] width 130 height 15
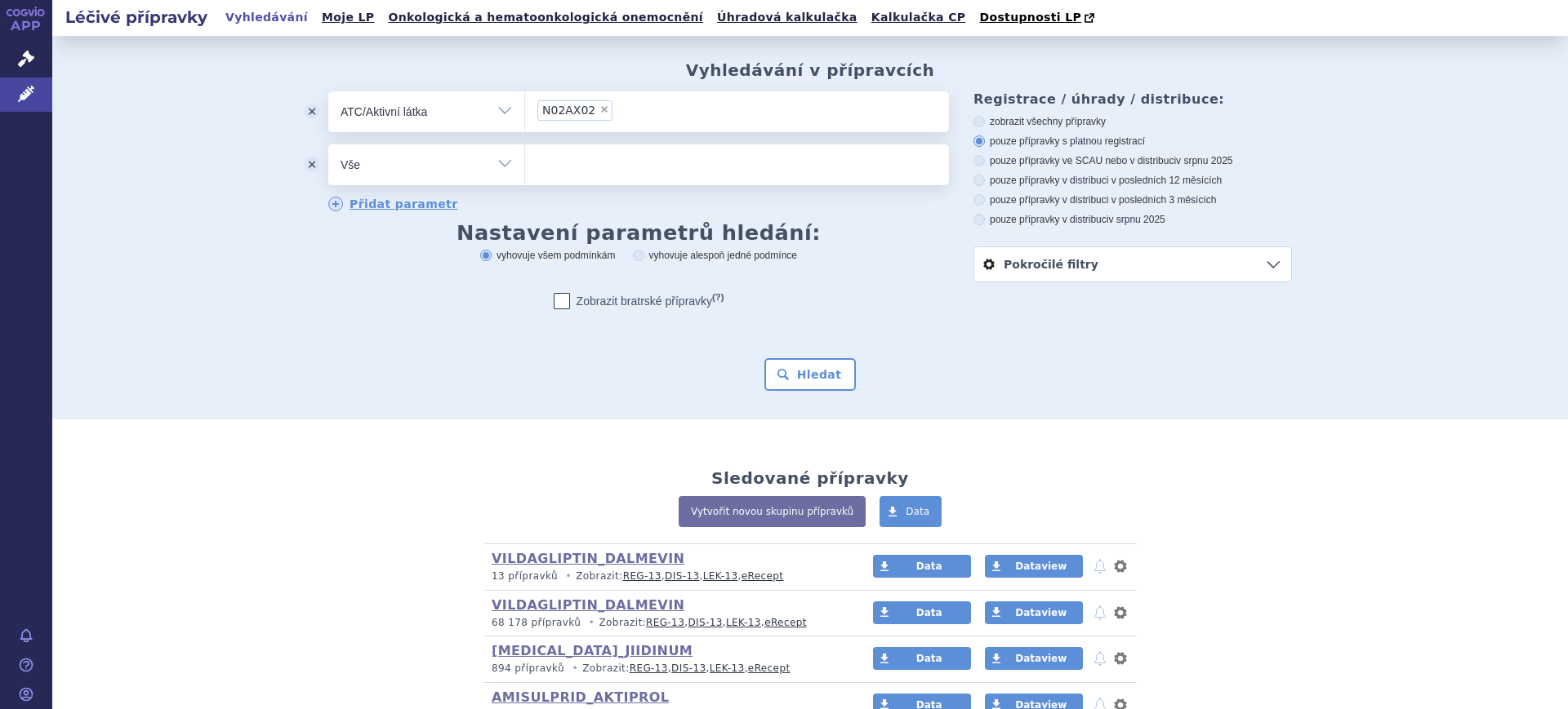
click at [397, 166] on select "Vše Přípravek/SUKL kód MAH VPOIS ATC/Aktivní látka Léková forma Síla" at bounding box center [427, 162] width 196 height 36
select select "filter-dosage-form"
click at [329, 145] on select "Vše Přípravek/SUKL kód MAH VPOIS ATC/Aktivní látka Léková forma Síla" at bounding box center [427, 162] width 196 height 36
click at [582, 169] on ul at bounding box center [737, 161] width 424 height 34
click at [525, 169] on select at bounding box center [524, 164] width 1 height 41
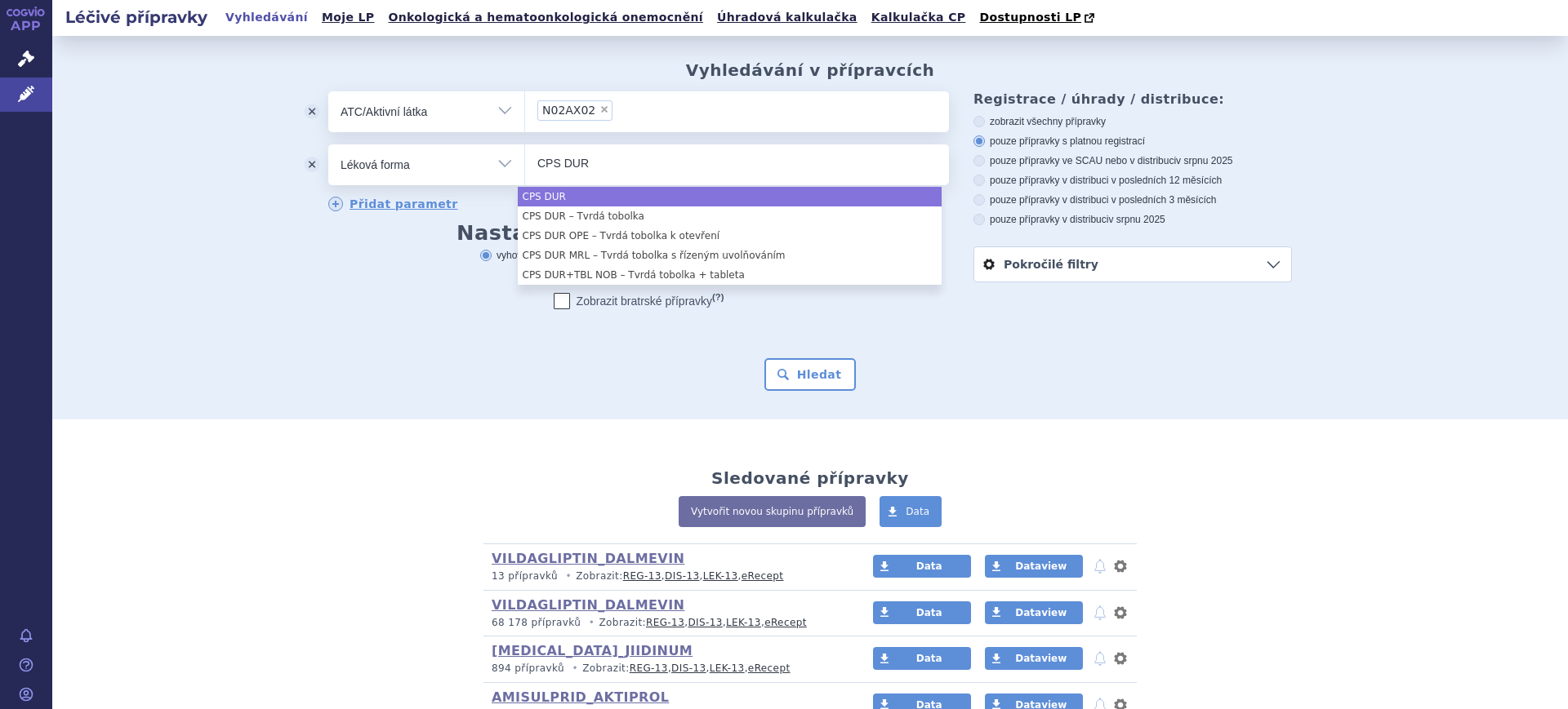
type input "CPS DUR"
select select "CPS DUR"
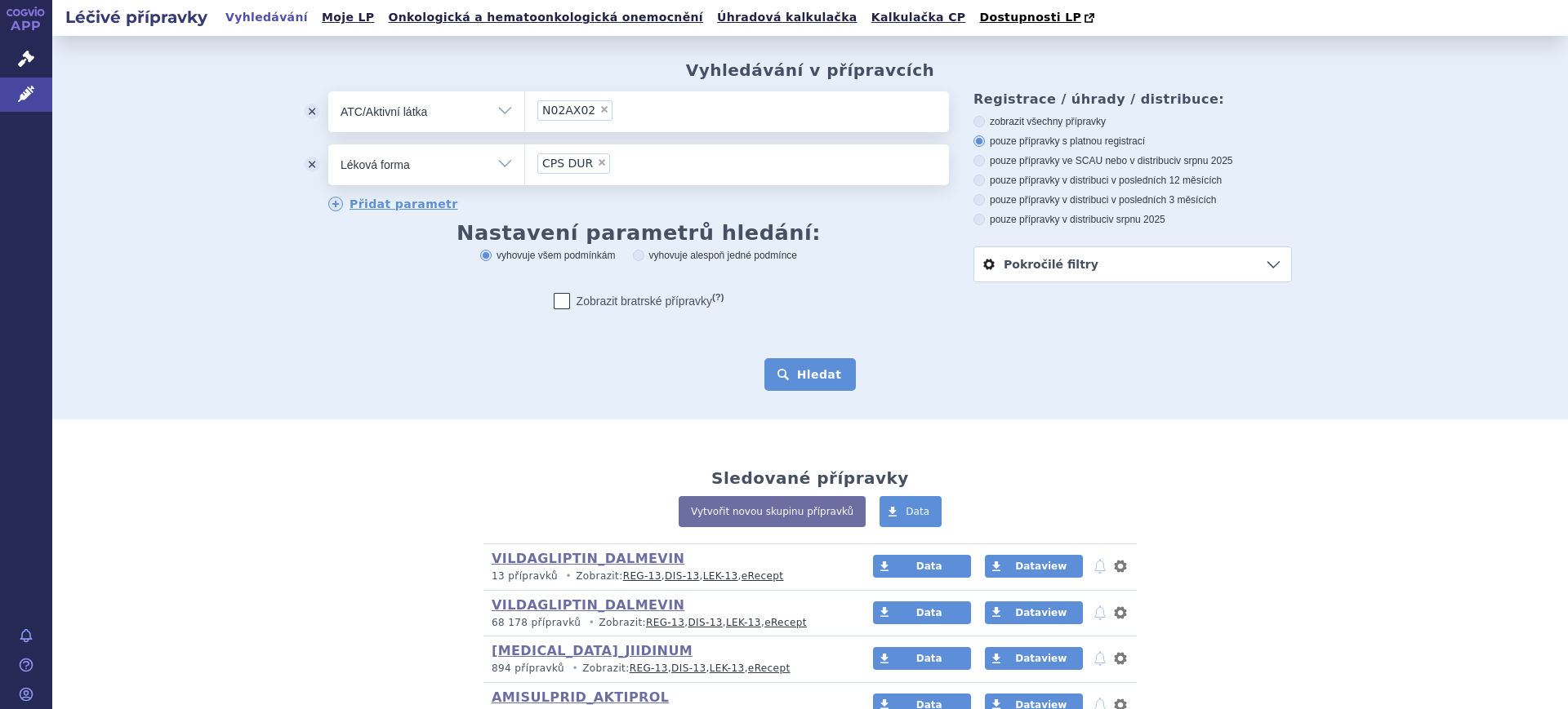
click at [804, 379] on button "Hledat" at bounding box center [810, 374] width 92 height 32
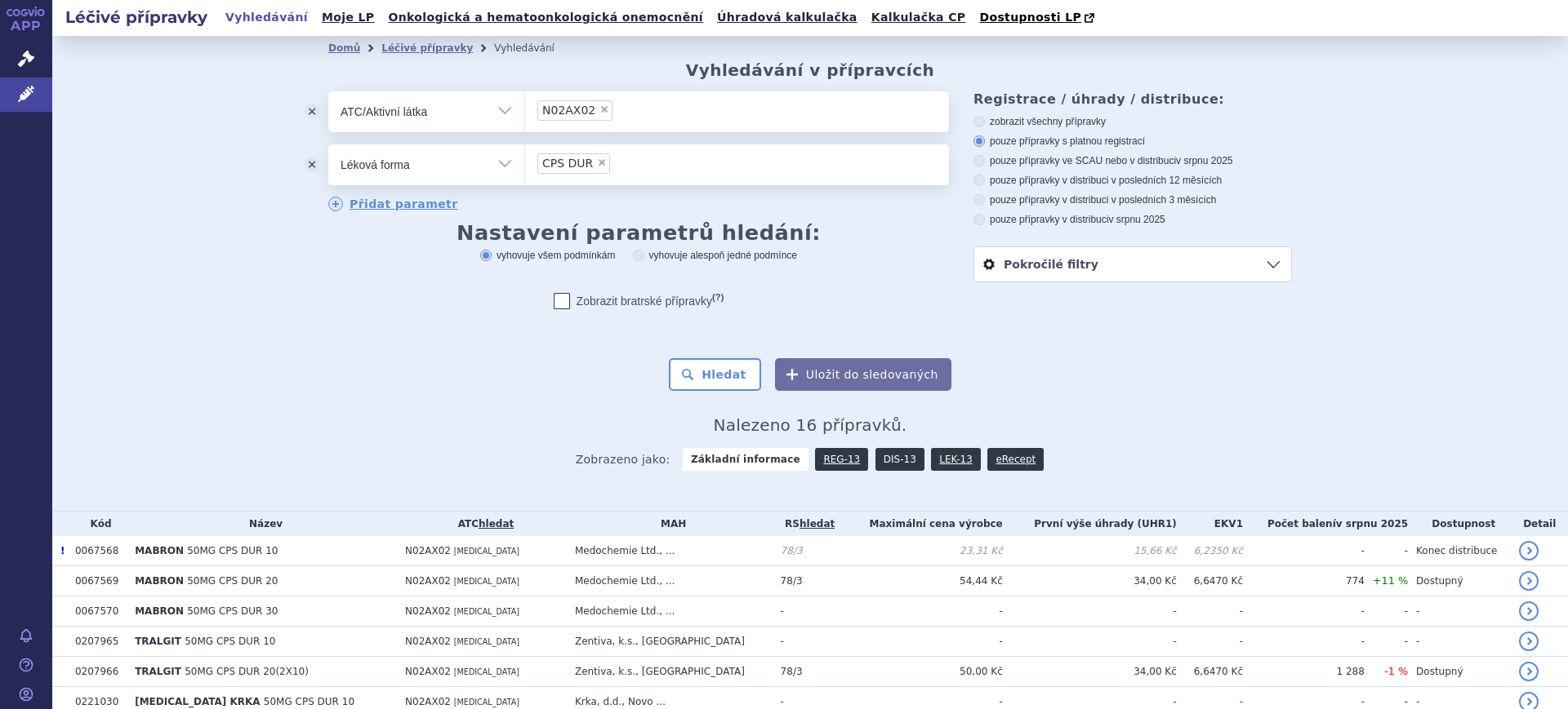
click at [875, 464] on link "DIS-13" at bounding box center [900, 459] width 49 height 23
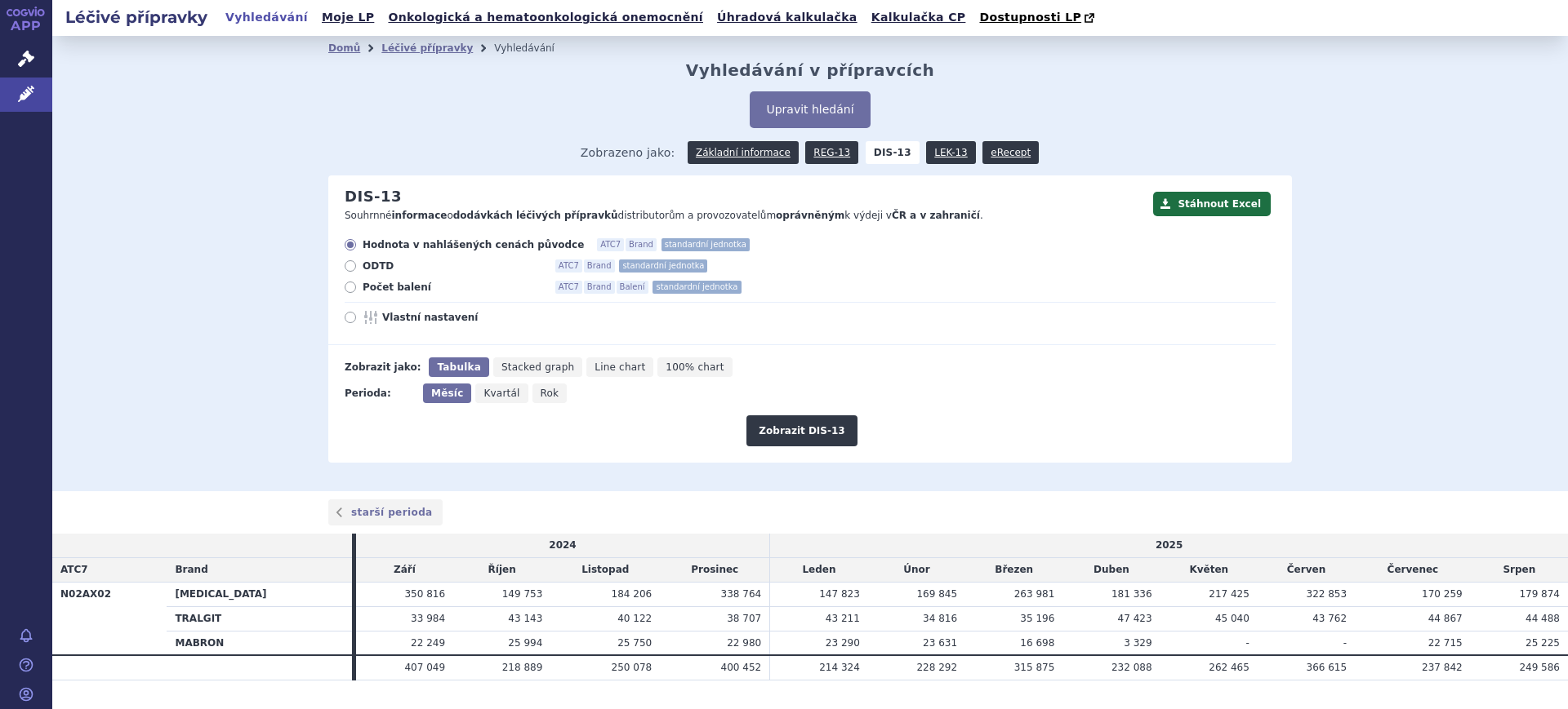
click at [439, 324] on span "Vlastní nastavení" at bounding box center [472, 317] width 180 height 13
click at [357, 324] on input "Vlastní nastavení" at bounding box center [351, 319] width 11 height 11
radio input "true"
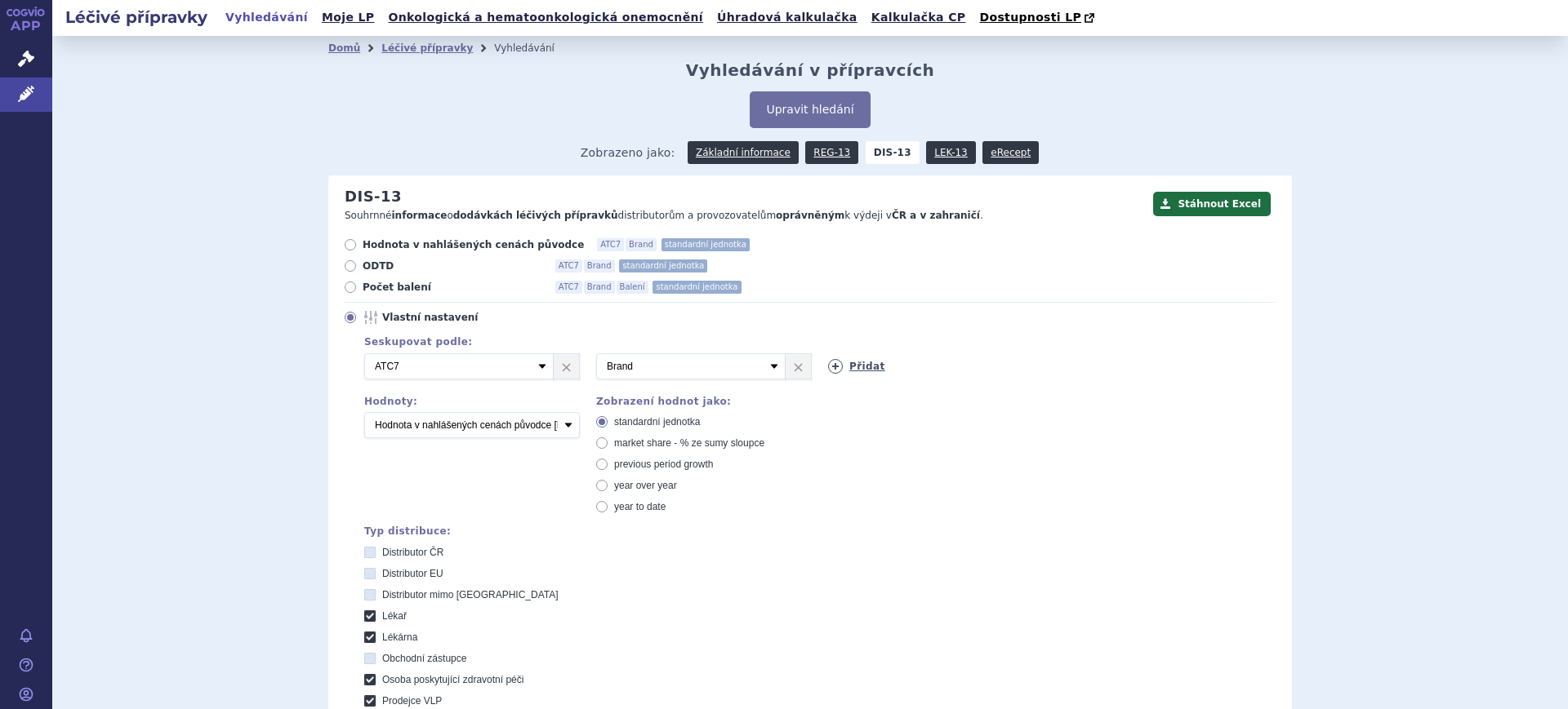
click at [828, 373] on link "Přidat" at bounding box center [857, 366] width 57 height 15
click at [828, 373] on select "Vyberte groupování ATC3 ATC5 ATC7 Brand Balení SÚKL kód MAH VPOIS Referenční sk…" at bounding box center [922, 366] width 189 height 26
select select "package"
click at [828, 354] on select "Vyberte groupování ATC3 ATC5 ATC7 Brand Balení SÚKL kód MAH VPOIS Referenční sk…" at bounding box center [922, 366] width 189 height 26
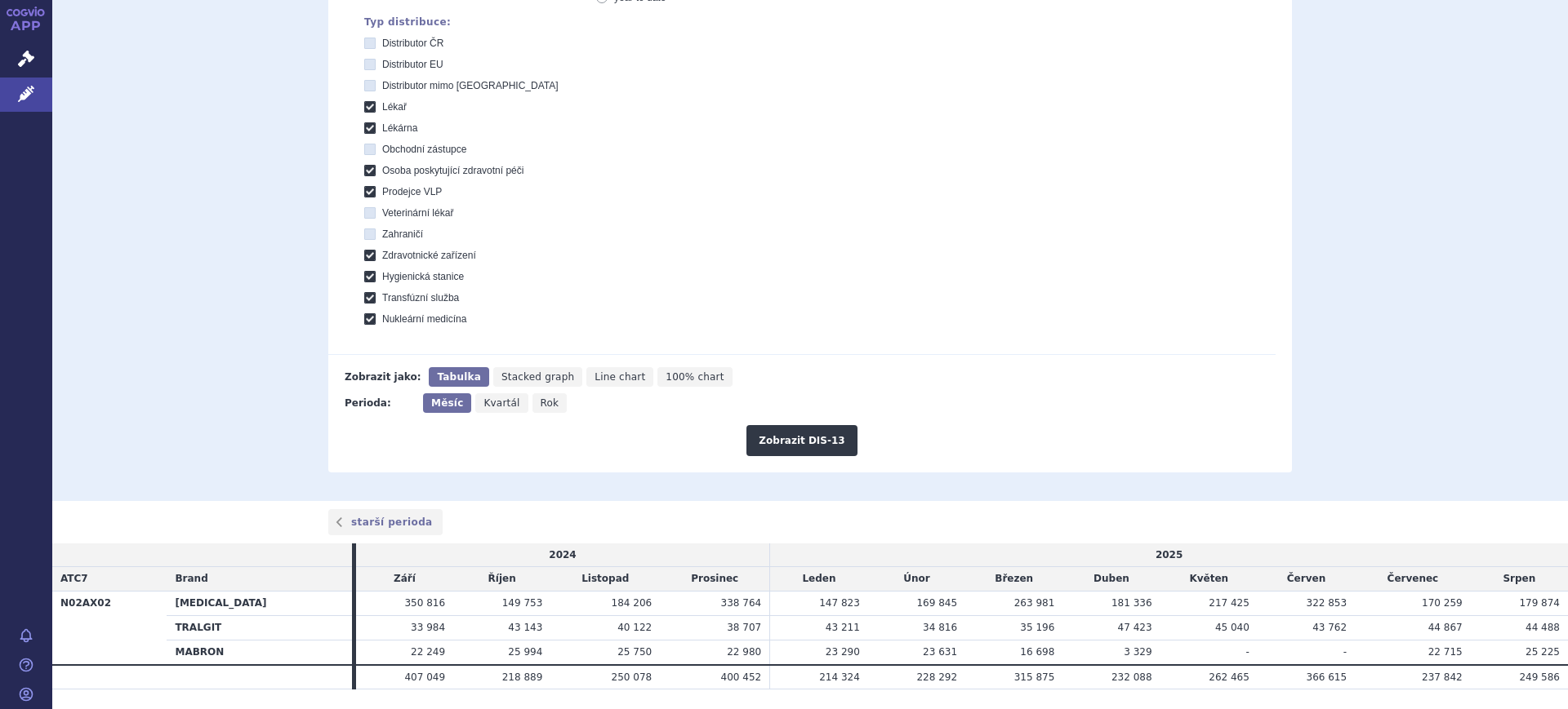
scroll to position [510, 0]
click at [772, 433] on button "Zobrazit DIS-13" at bounding box center [802, 440] width 110 height 31
